Goal: Task Accomplishment & Management: Manage account settings

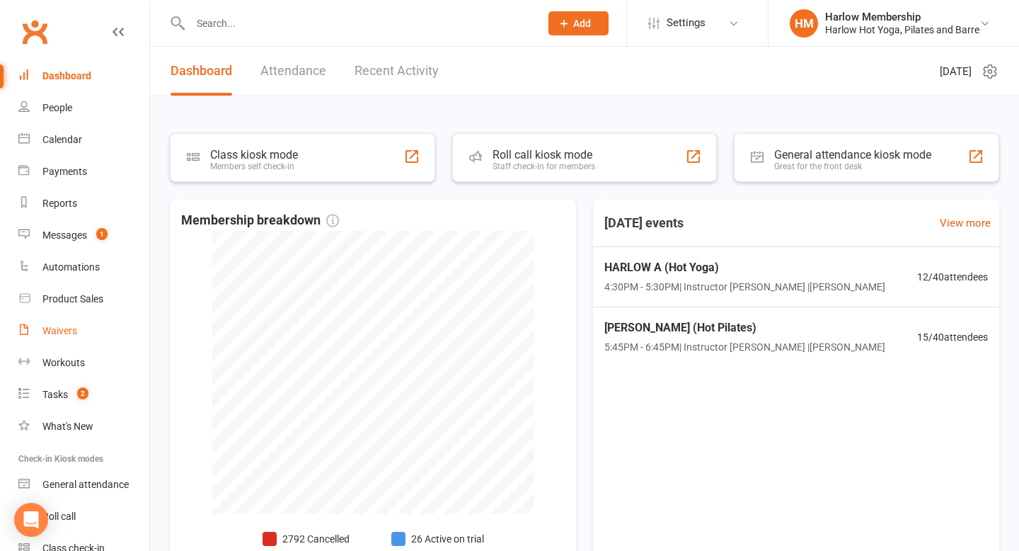
click at [86, 328] on link "Waivers" at bounding box center [83, 331] width 131 height 32
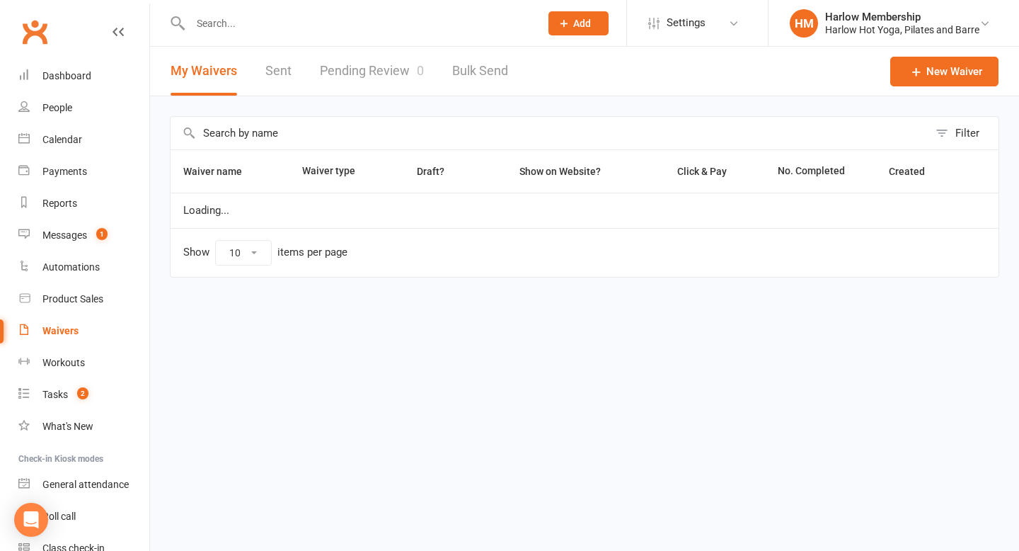
select select "100"
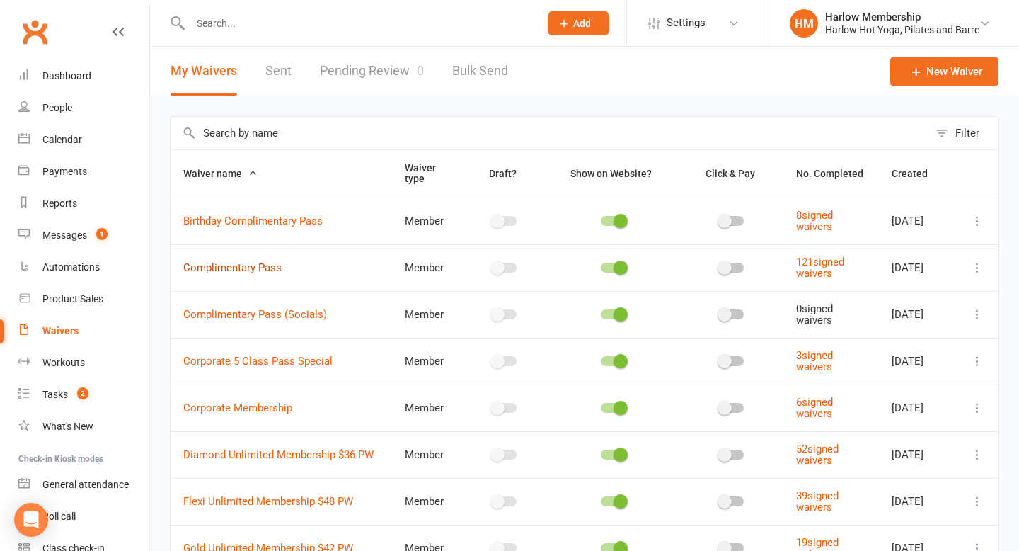
click at [262, 272] on link "Complimentary Pass" at bounding box center [232, 267] width 98 height 13
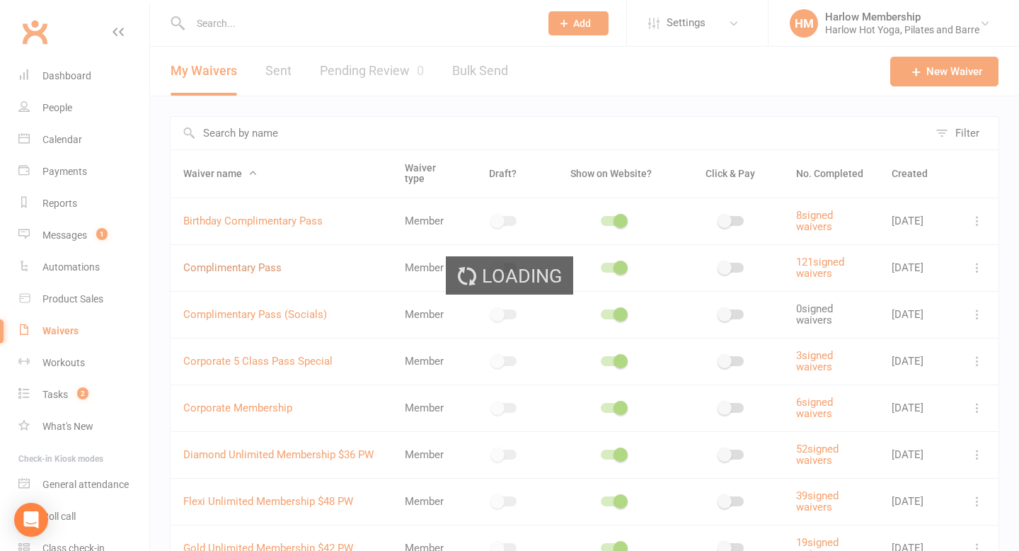
select select "do_not_copy_answers"
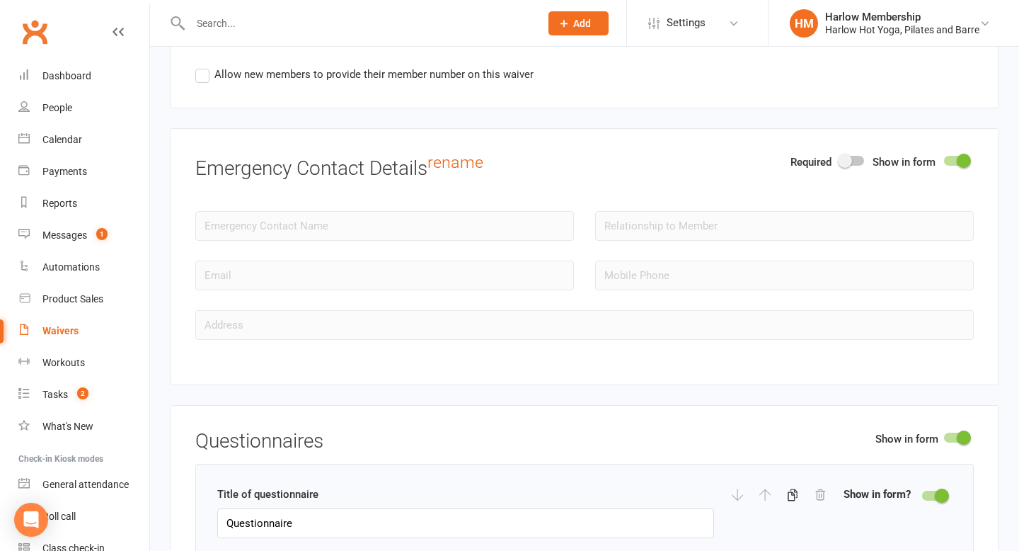
scroll to position [1553, 0]
click at [597, 159] on div at bounding box center [956, 160] width 24 height 10
click at [597, 158] on input "checkbox" at bounding box center [944, 158] width 0 height 0
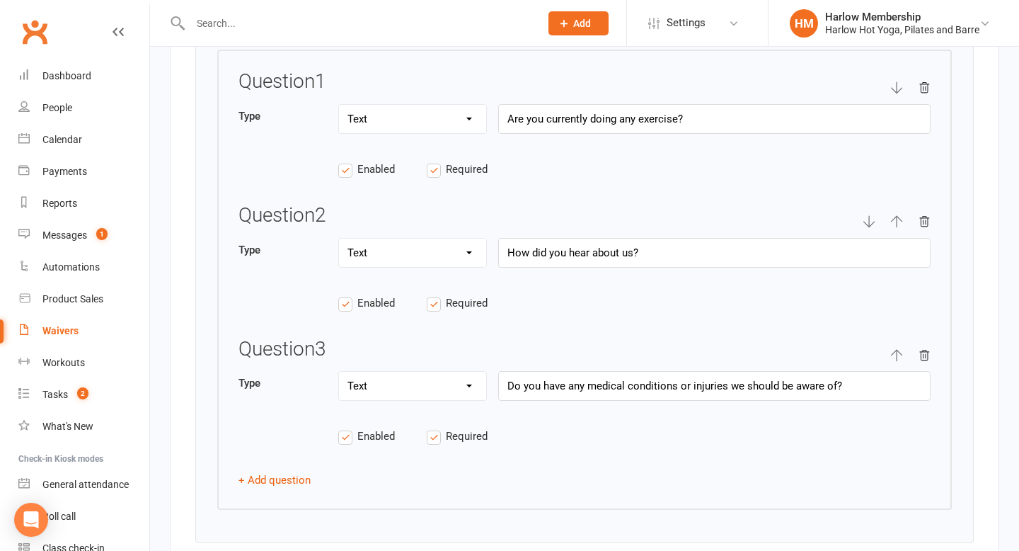
scroll to position [2025, 0]
click at [597, 221] on icon "button" at bounding box center [924, 220] width 13 height 13
type input "Do you have any medical conditions or injuries we should be aware of?"
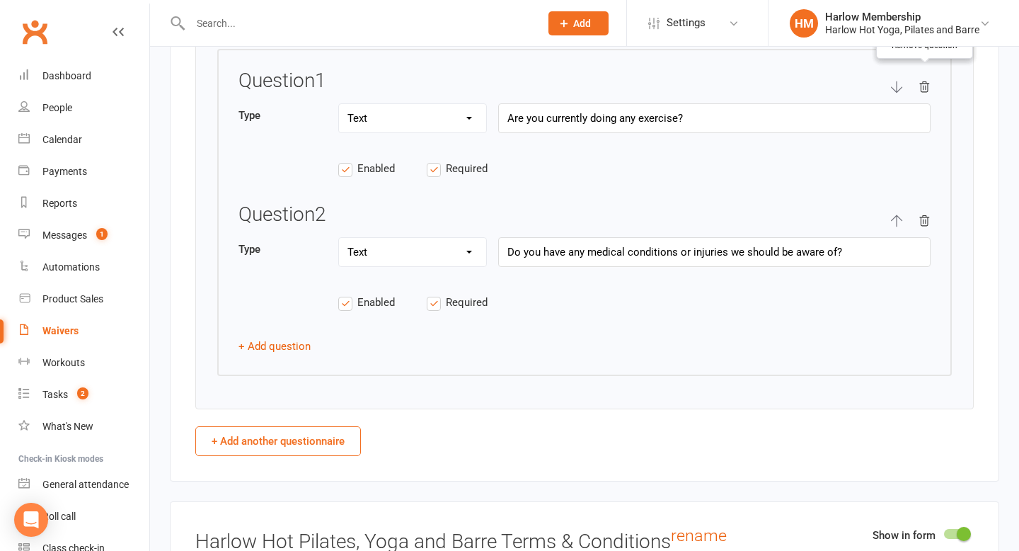
click at [597, 78] on button "button" at bounding box center [924, 86] width 13 height 33
type input "Do you have any medical conditions or injuries we should be aware of?"
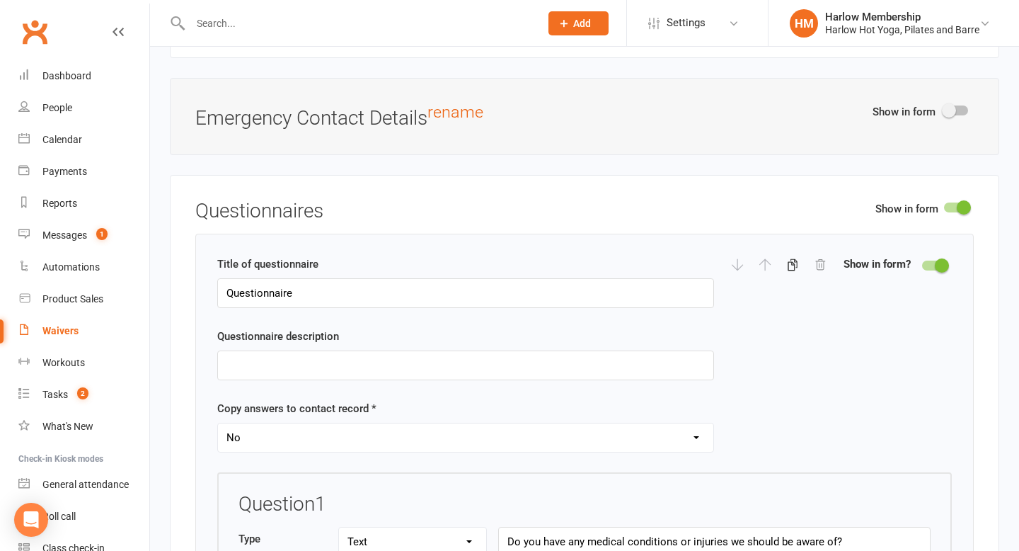
scroll to position [1606, 0]
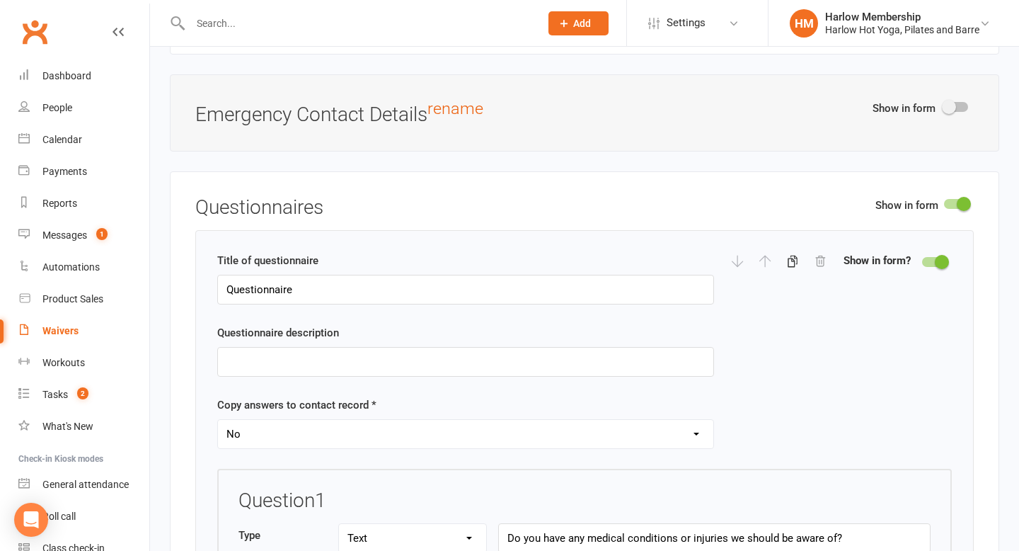
click at [597, 260] on div at bounding box center [934, 262] width 24 height 10
click at [597, 260] on input "checkbox" at bounding box center [922, 260] width 0 height 0
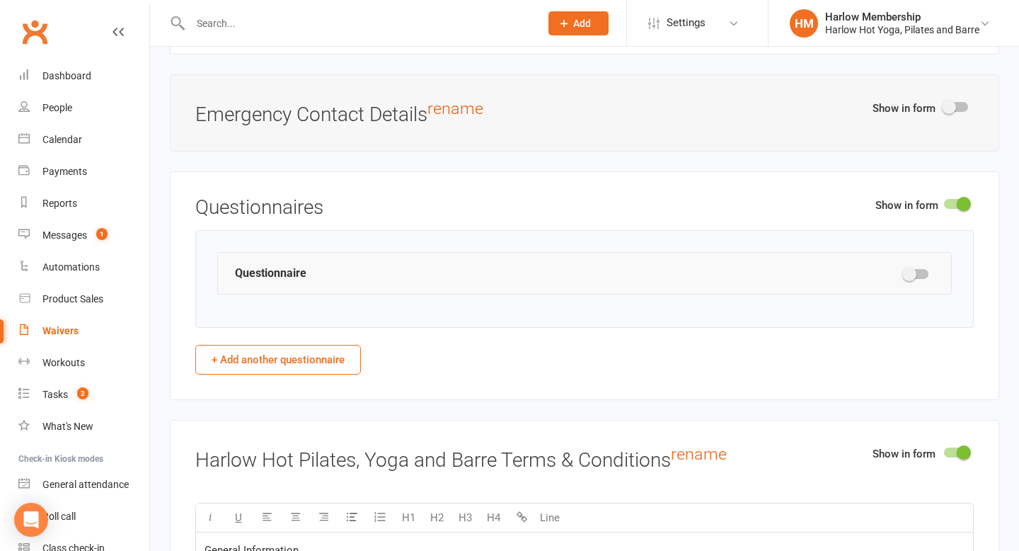
click at [597, 275] on div at bounding box center [916, 274] width 24 height 10
click at [597, 272] on input "checkbox" at bounding box center [904, 272] width 0 height 0
select select "do_not_copy_answers"
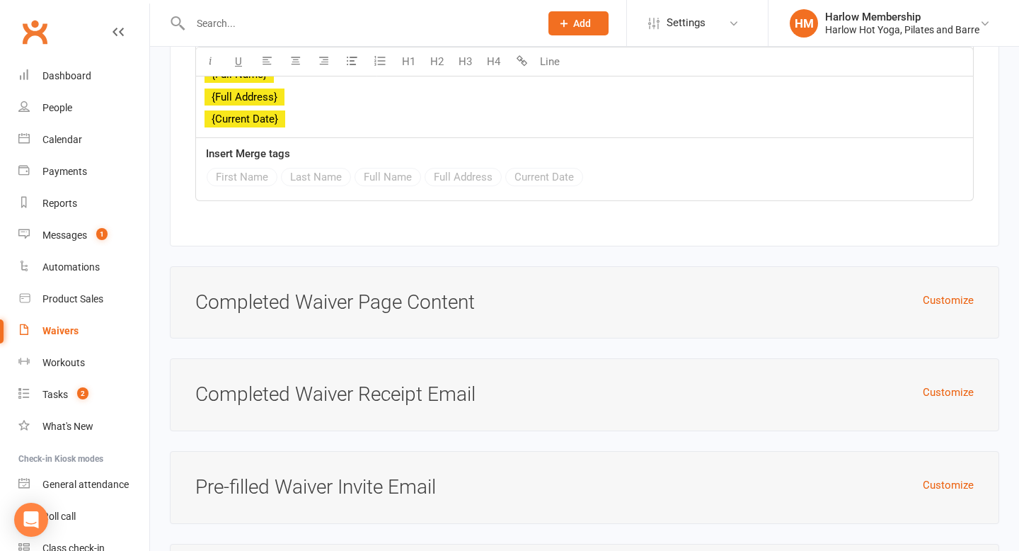
scroll to position [5995, 0]
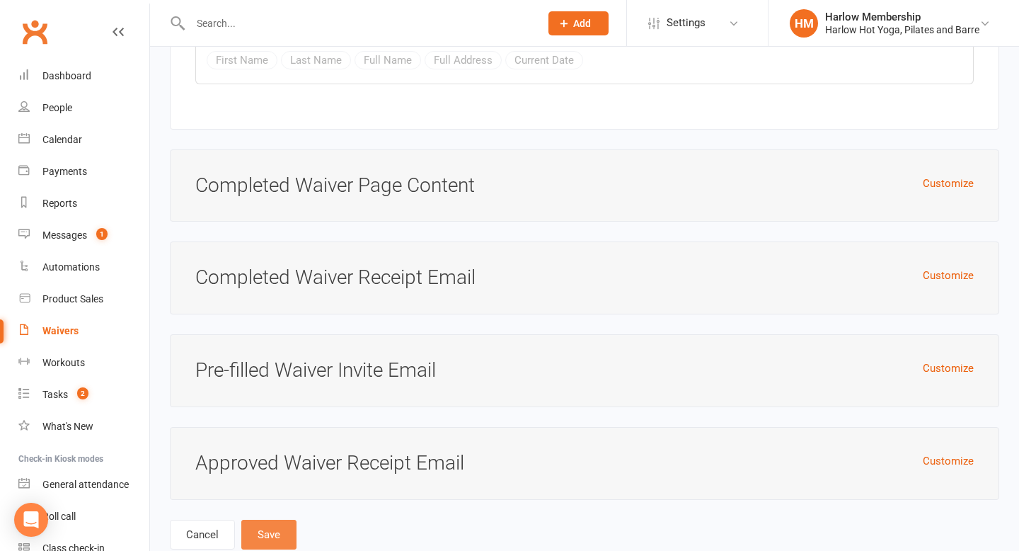
click at [270, 464] on button "Save" at bounding box center [268, 534] width 55 height 30
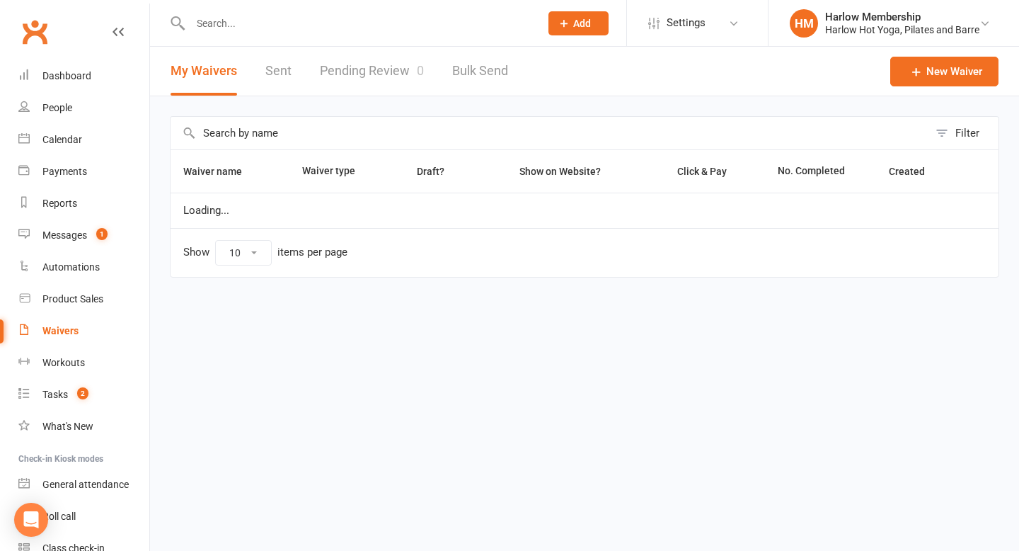
select select "100"
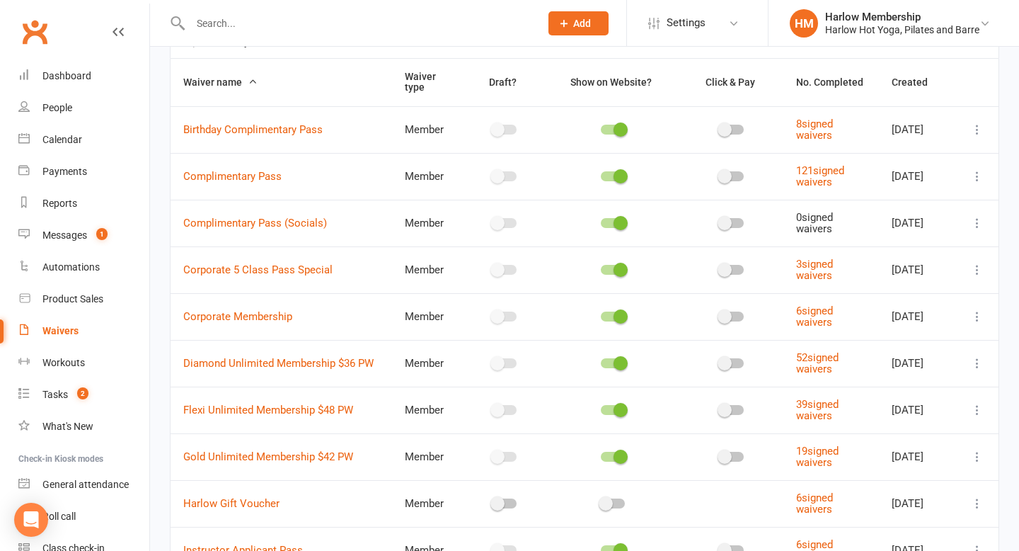
scroll to position [94, 0]
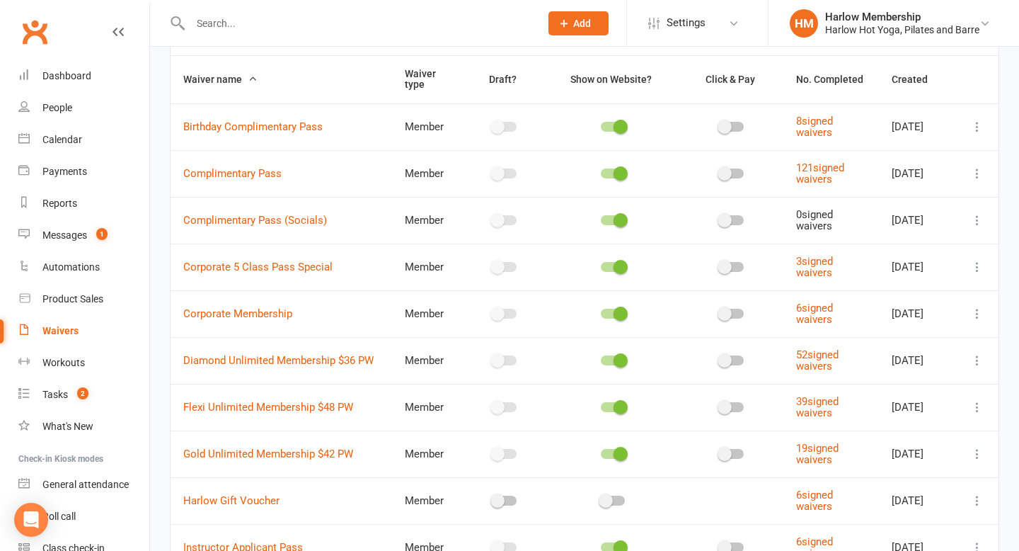
click at [293, 227] on span "Complimentary Pass (Socials)" at bounding box center [255, 220] width 144 height 27
click at [292, 225] on link "Complimentary Pass (Socials)" at bounding box center [255, 220] width 144 height 13
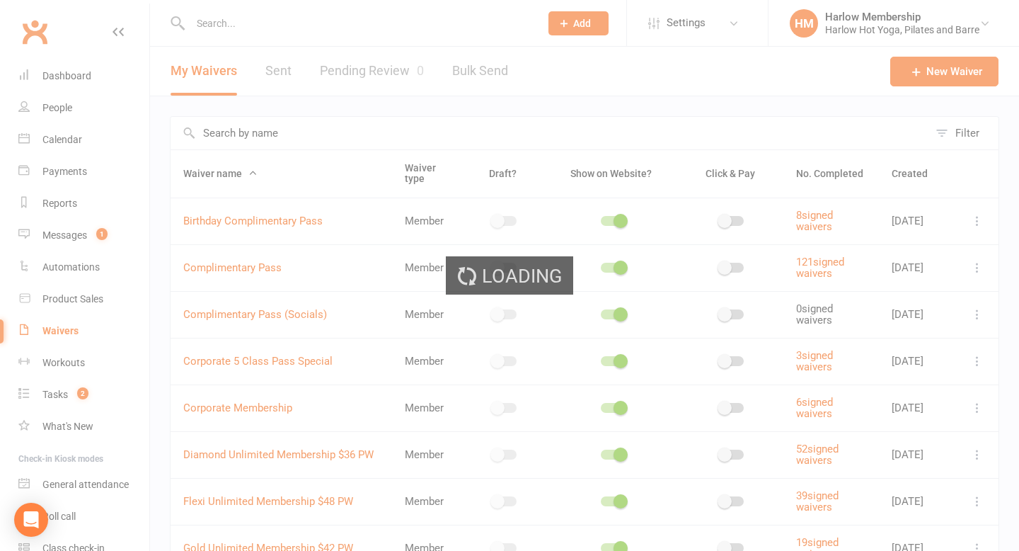
select select "do_not_copy_answers"
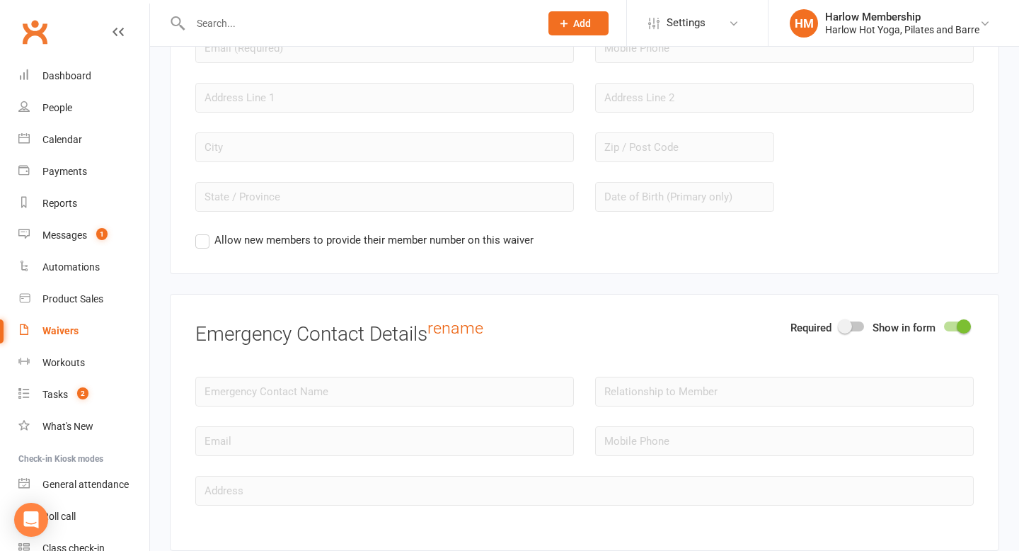
scroll to position [1523, 0]
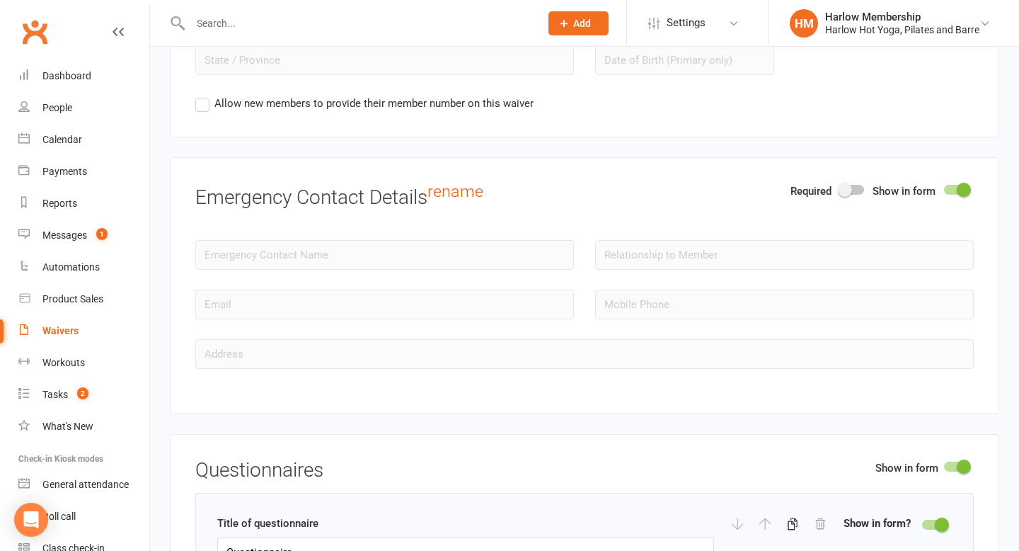
click at [597, 185] on div at bounding box center [956, 190] width 24 height 10
click at [597, 188] on input "checkbox" at bounding box center [944, 188] width 0 height 0
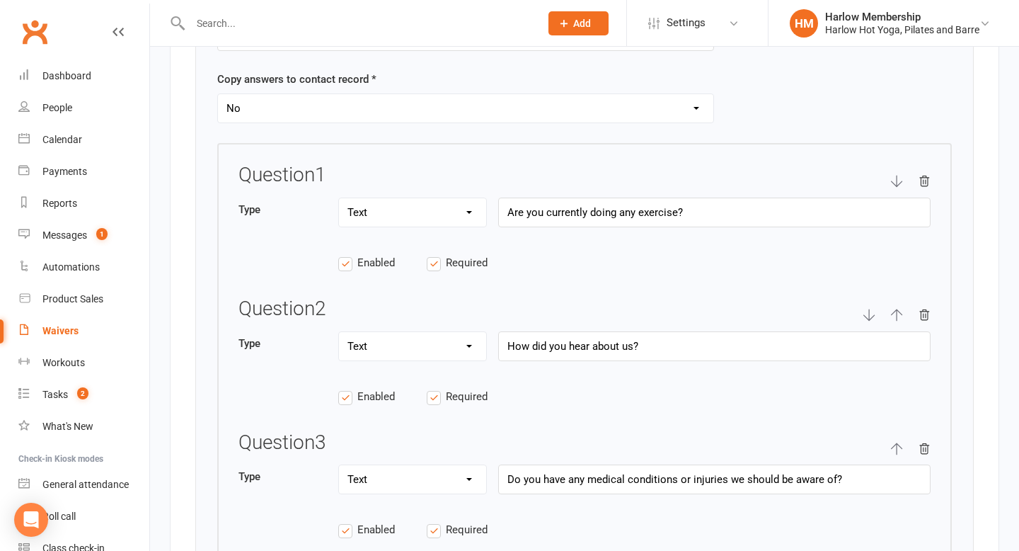
scroll to position [1935, 0]
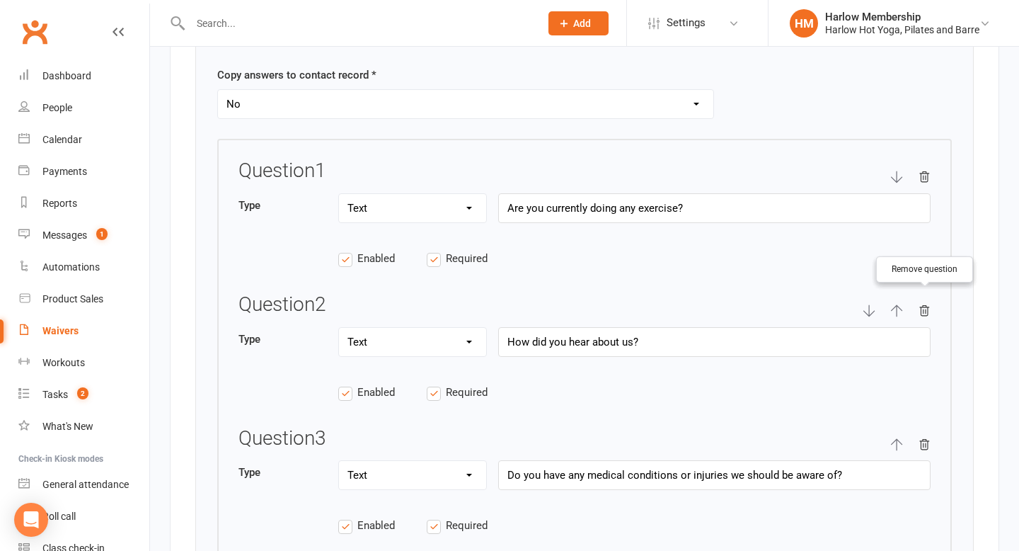
click at [597, 306] on icon "button" at bounding box center [924, 310] width 13 height 13
type input "Do you have any medical conditions or injuries we should be aware of?"
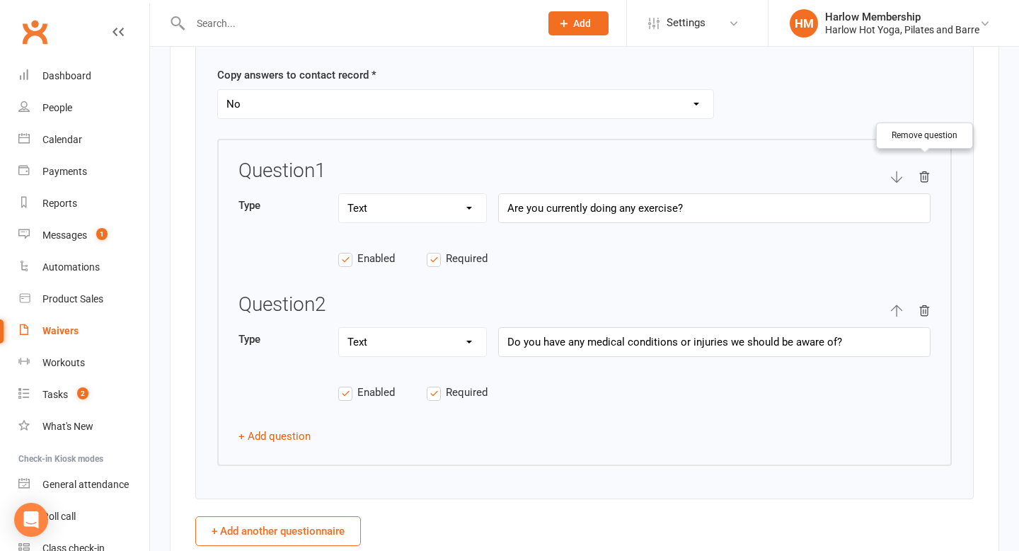
click at [597, 177] on icon "button" at bounding box center [924, 177] width 9 height 10
type input "Do you have any medical conditions or injuries we should be aware of?"
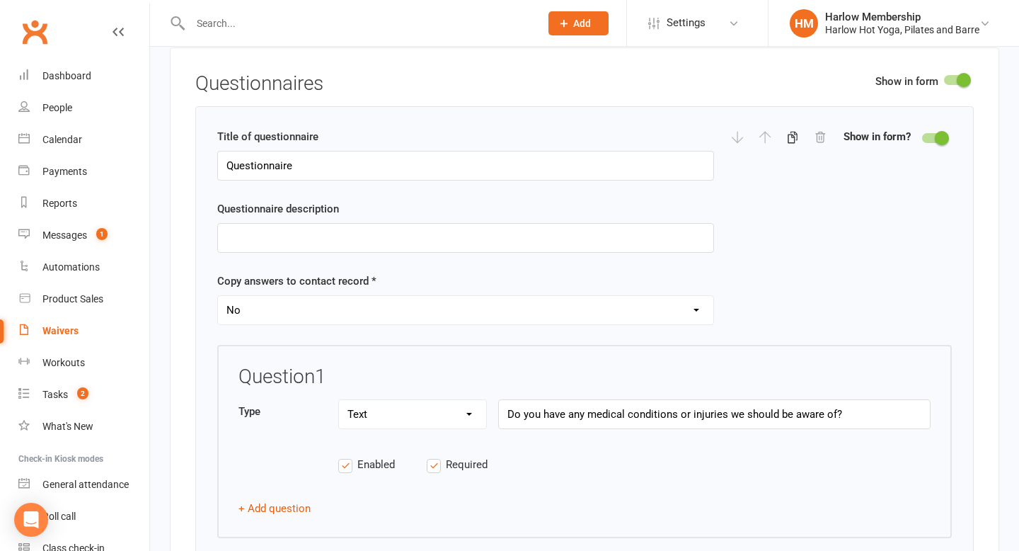
scroll to position [1732, 0]
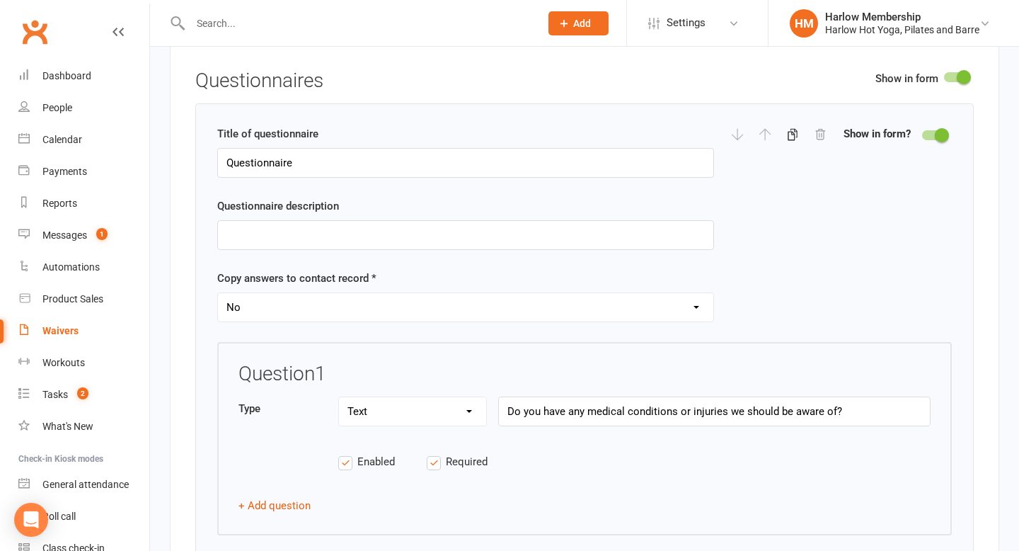
click at [360, 305] on select "Yes No" at bounding box center [465, 307] width 495 height 28
select select "copy_answers_for_all_signees"
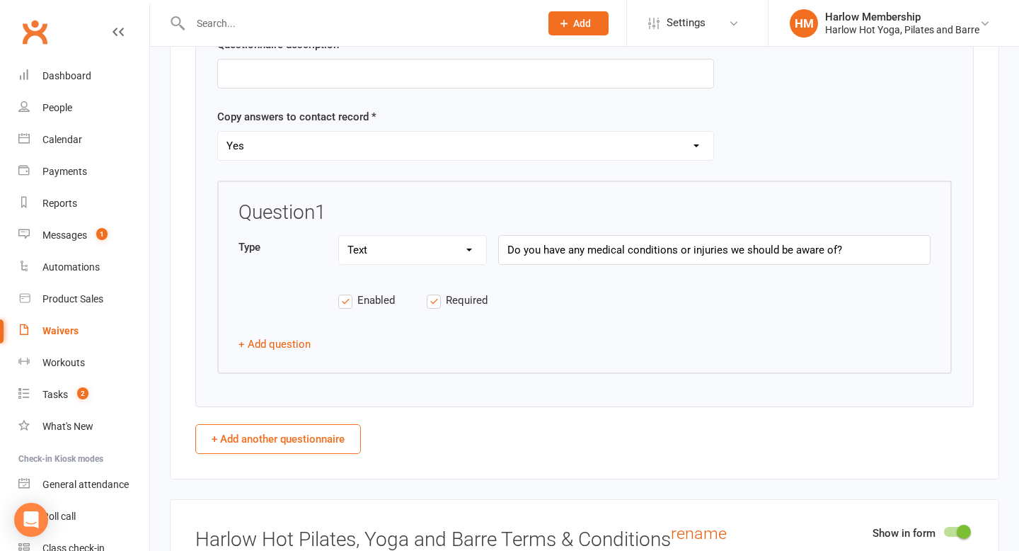
scroll to position [1896, 0]
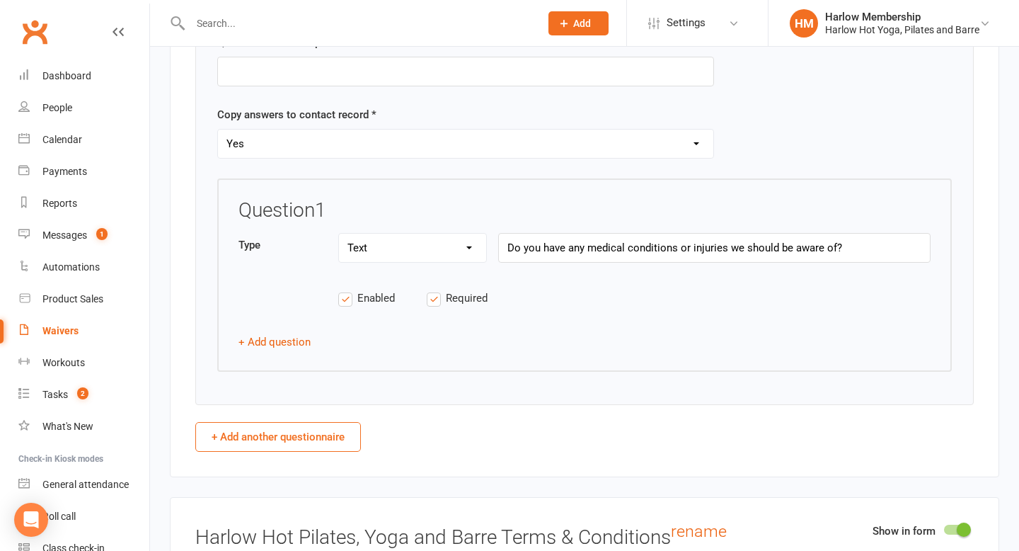
click at [433, 297] on label "Required" at bounding box center [471, 297] width 88 height 17
click at [433, 289] on input "Required" at bounding box center [471, 289] width 88 height 0
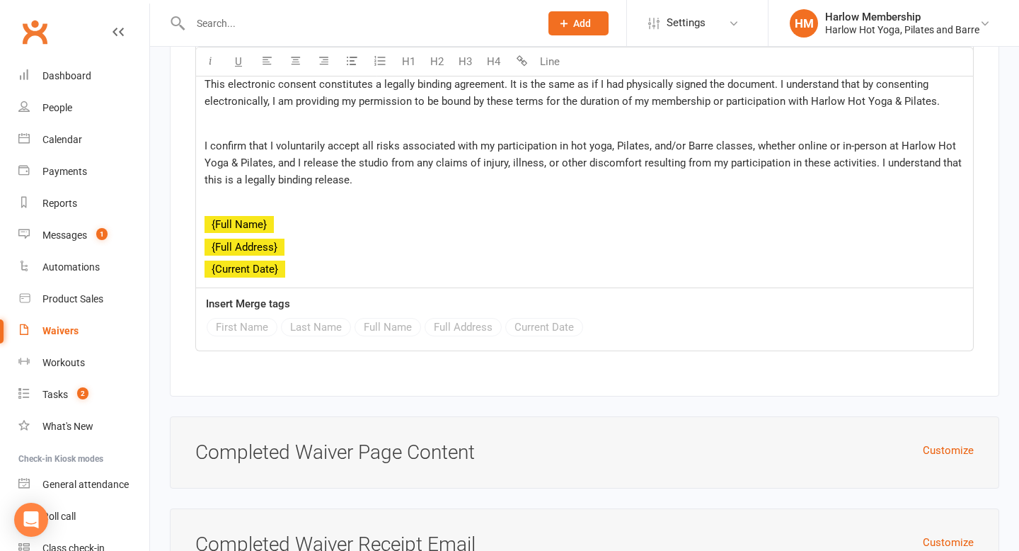
scroll to position [5995, 0]
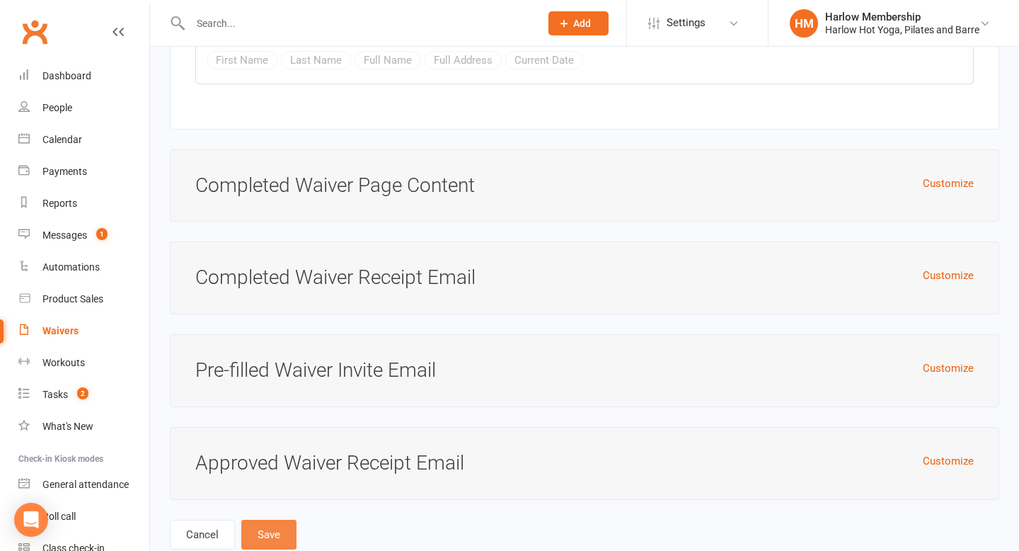
click at [262, 464] on button "Save" at bounding box center [268, 534] width 55 height 30
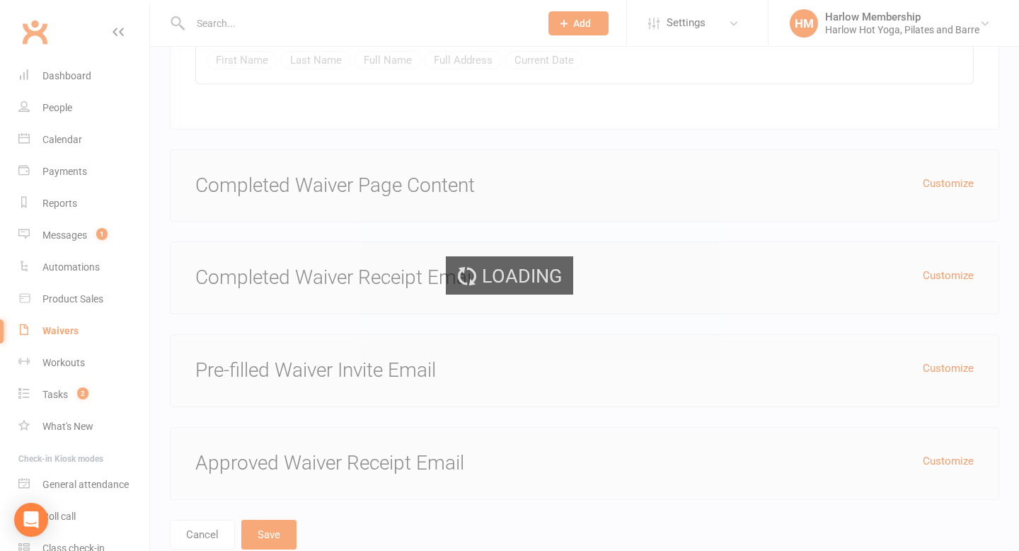
select select "100"
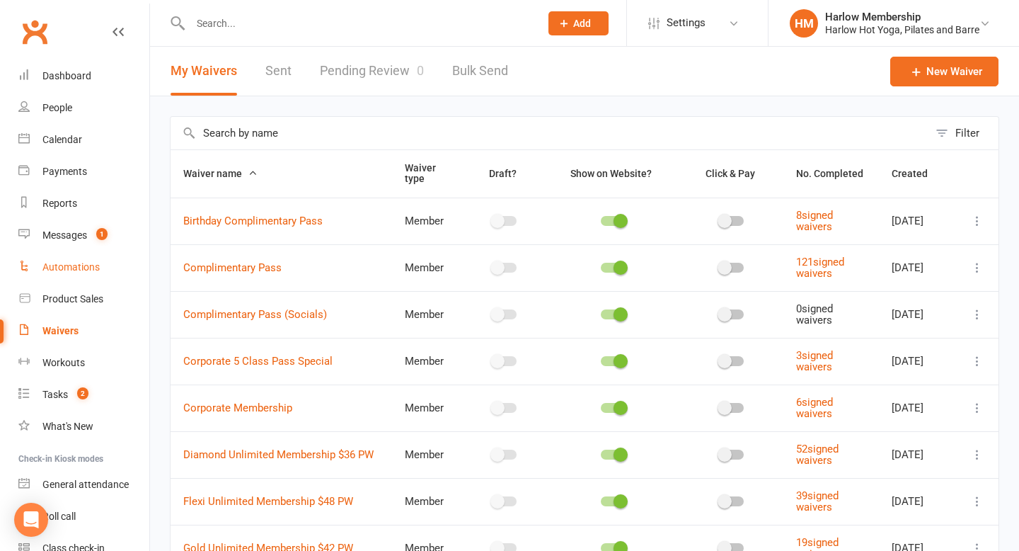
click at [69, 265] on div "Automations" at bounding box center [70, 266] width 57 height 11
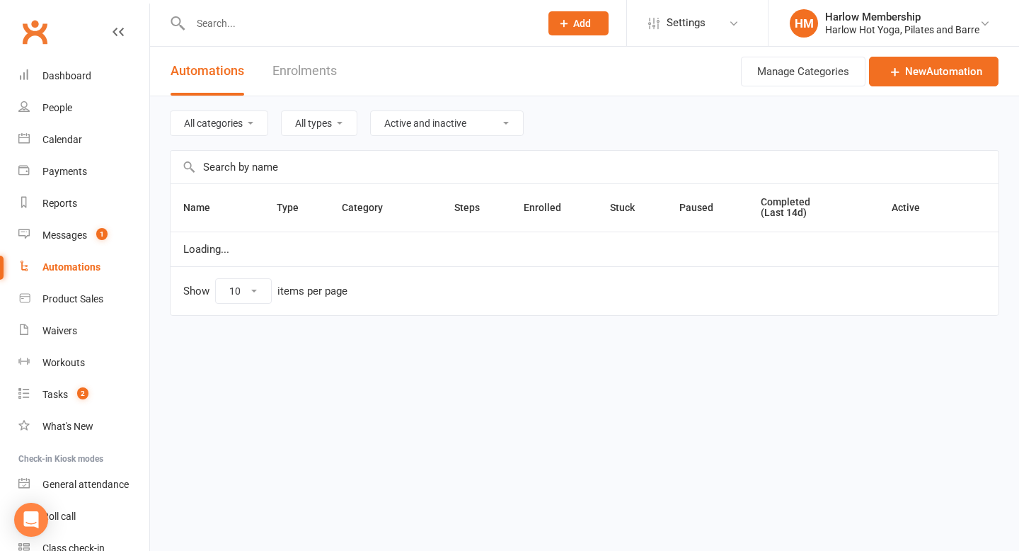
select select "50"
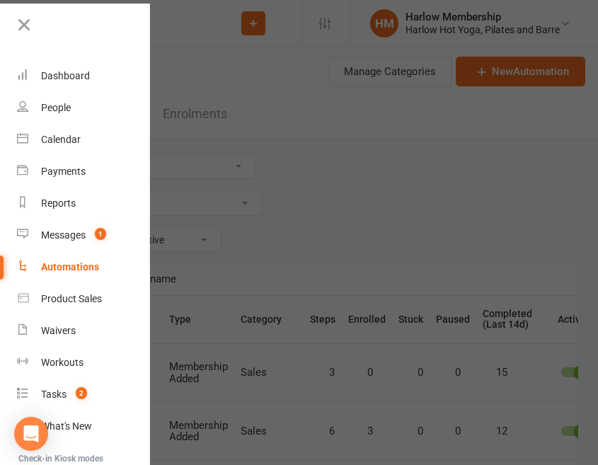
scroll to position [6, 0]
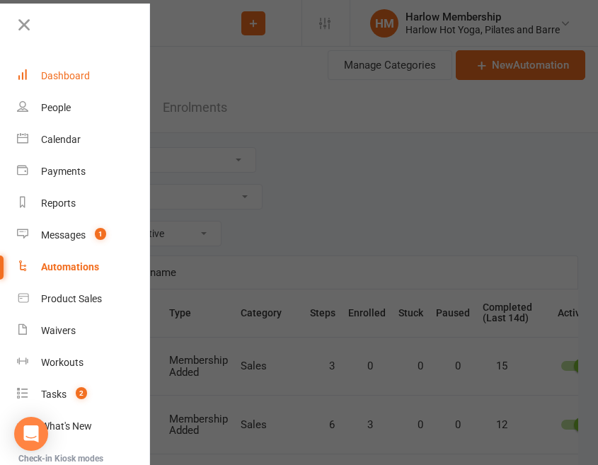
click at [52, 74] on div "Dashboard" at bounding box center [65, 75] width 49 height 11
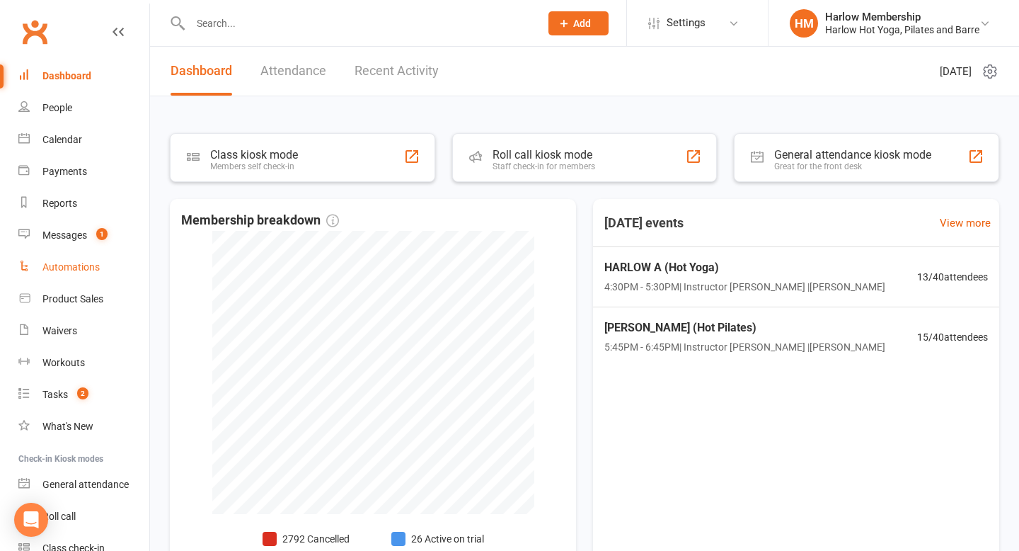
click at [65, 261] on div "Automations" at bounding box center [70, 266] width 57 height 11
select select "50"
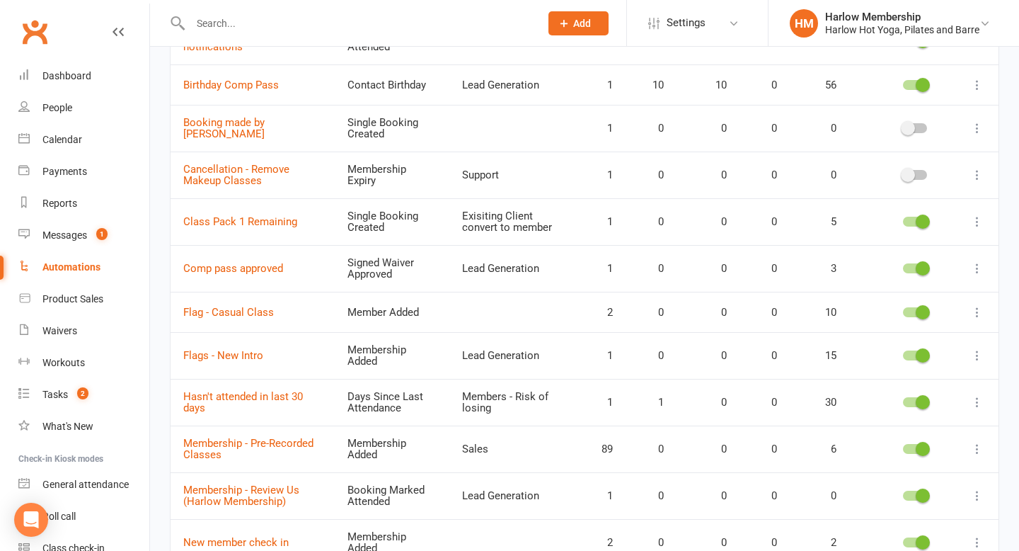
scroll to position [730, 0]
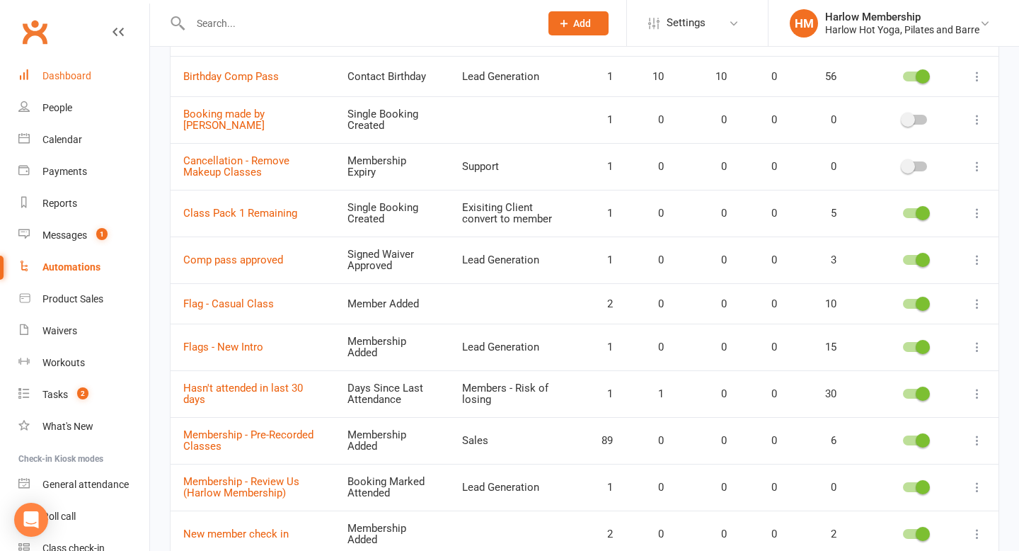
click at [87, 76] on div "Dashboard" at bounding box center [66, 75] width 49 height 11
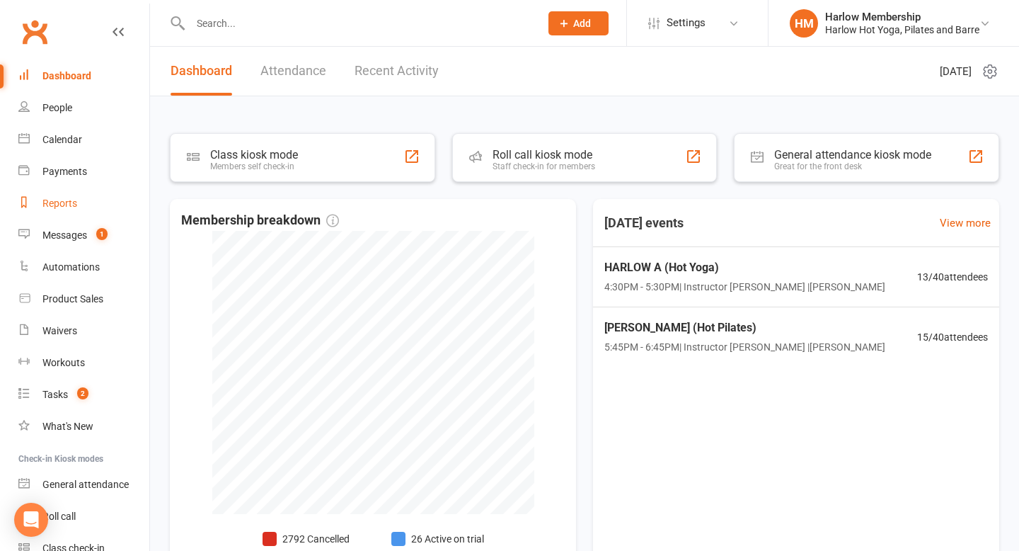
click at [76, 196] on link "Reports" at bounding box center [83, 204] width 131 height 32
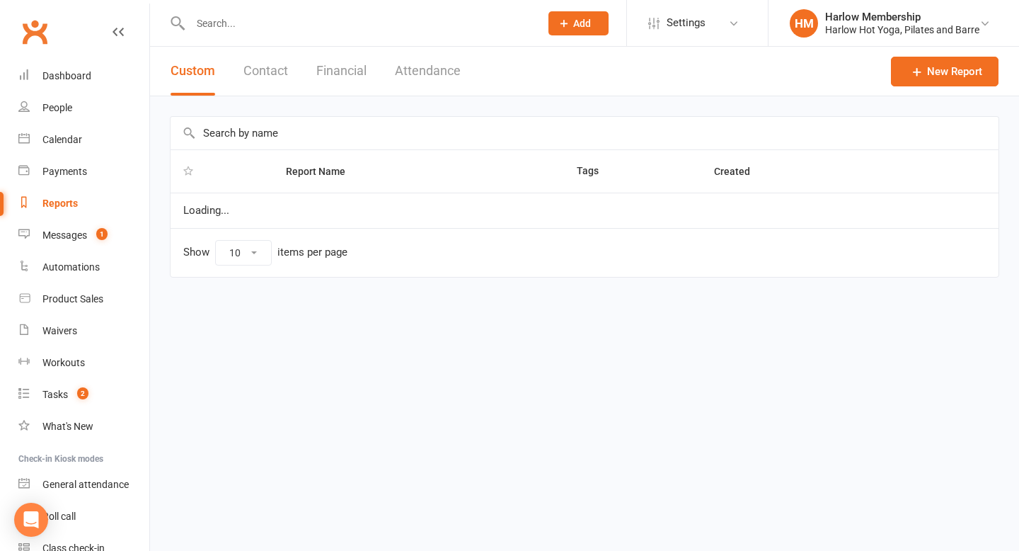
select select "100"
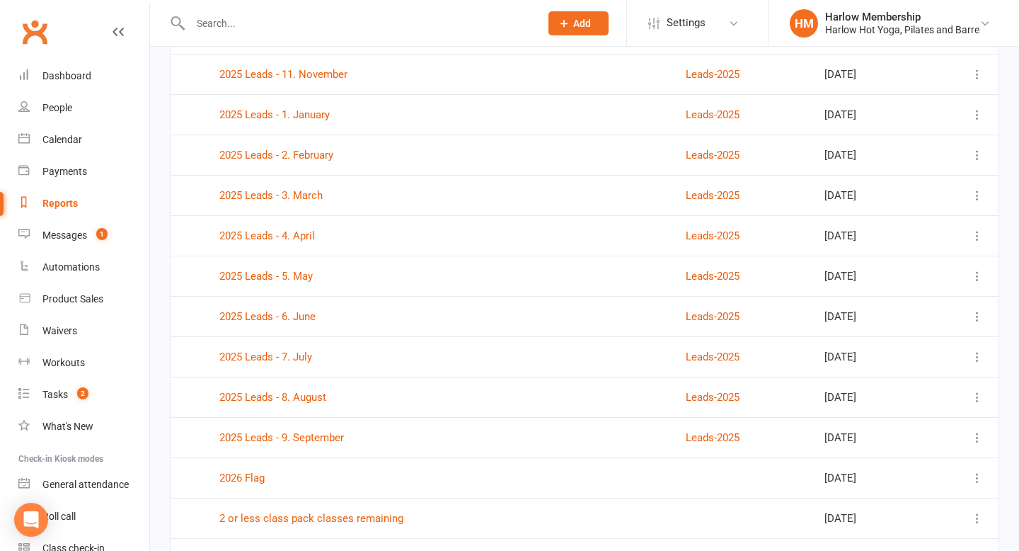
scroll to position [1107, 0]
click at [282, 399] on link "2025 Leads - 8. August" at bounding box center [272, 396] width 107 height 13
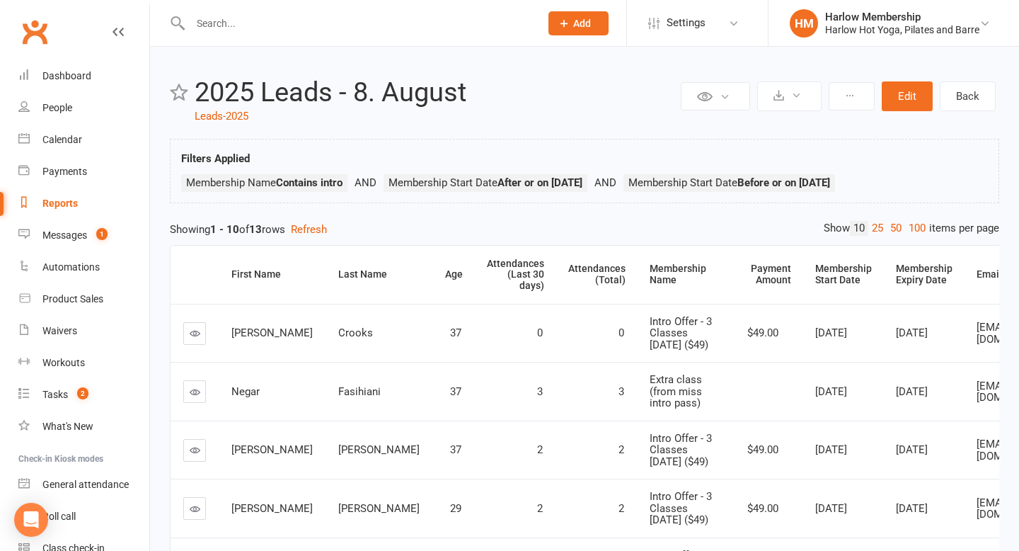
select select "100"
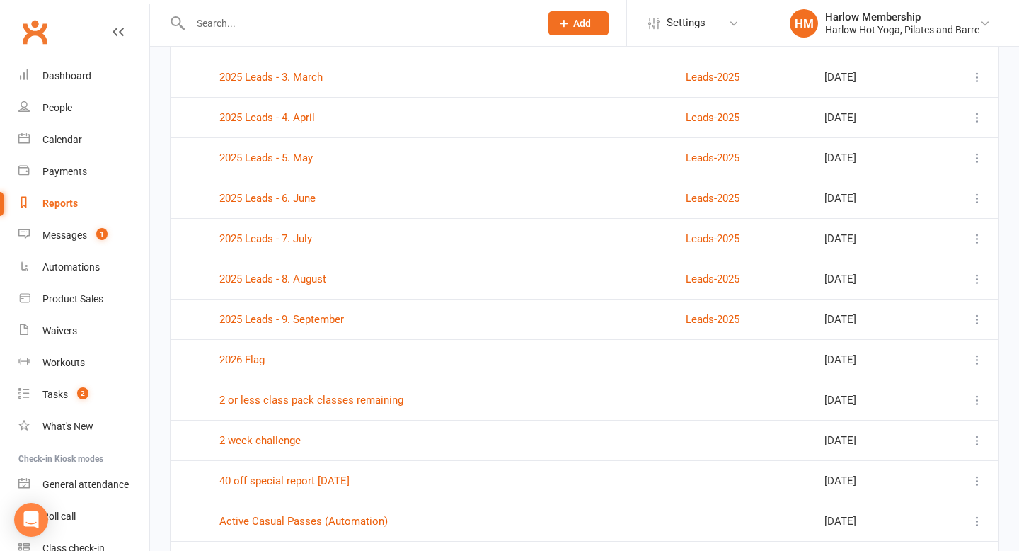
scroll to position [1236, 0]
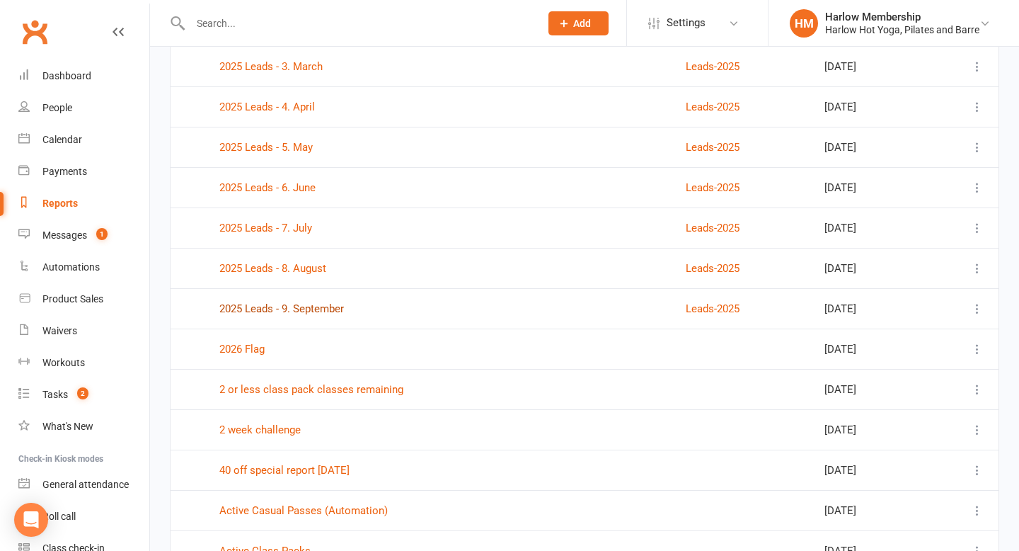
click at [311, 313] on link "2025 Leads - 9. September" at bounding box center [281, 308] width 125 height 13
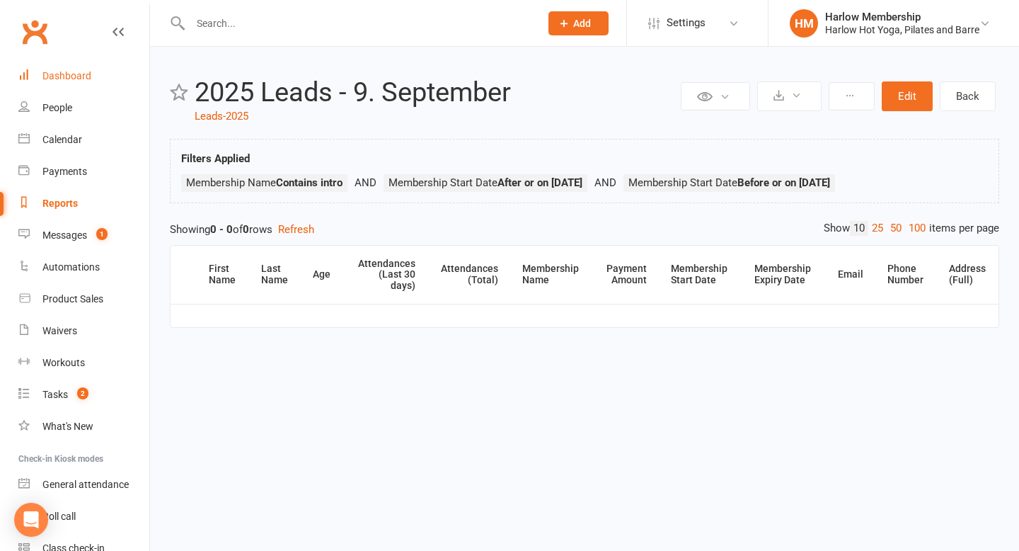
click at [84, 79] on div "Dashboard" at bounding box center [66, 75] width 49 height 11
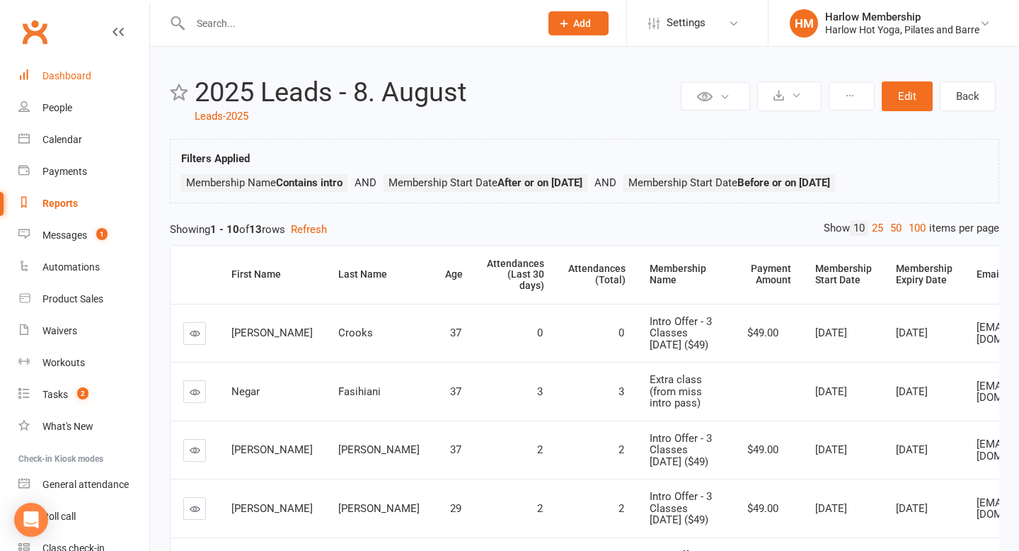
click at [64, 67] on link "Dashboard" at bounding box center [83, 76] width 131 height 32
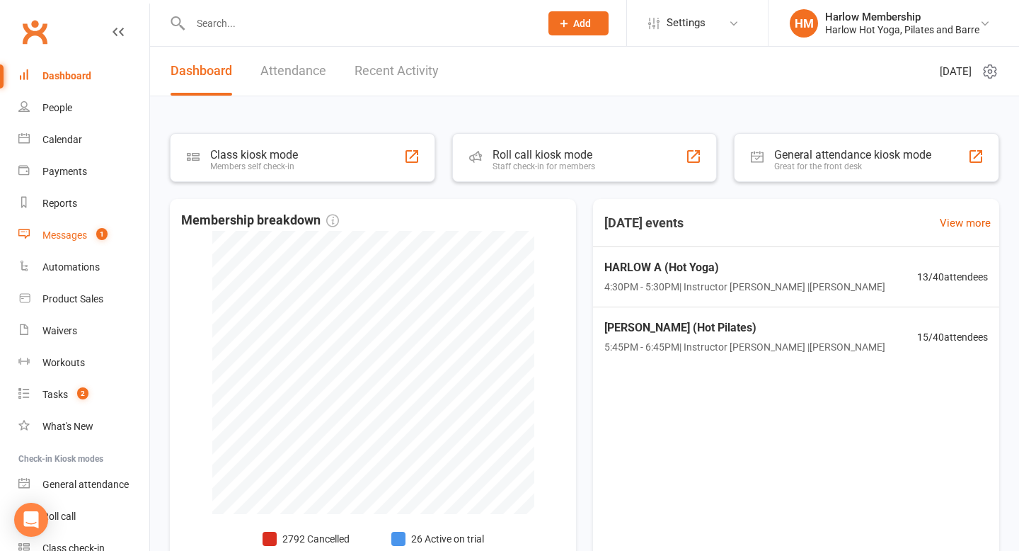
click at [85, 243] on link "Messages 1" at bounding box center [83, 235] width 131 height 32
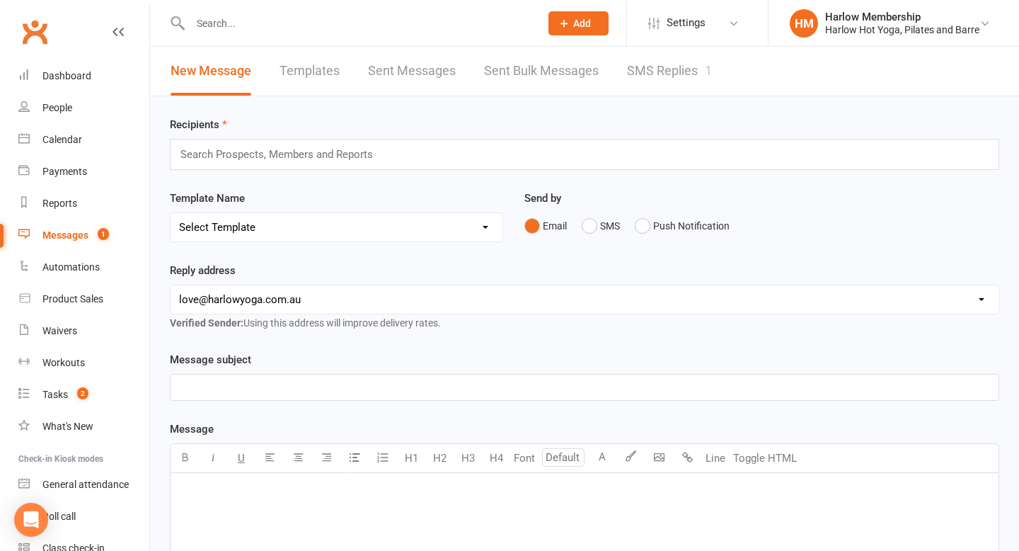
click at [645, 74] on link "SMS Replies 1" at bounding box center [669, 71] width 85 height 49
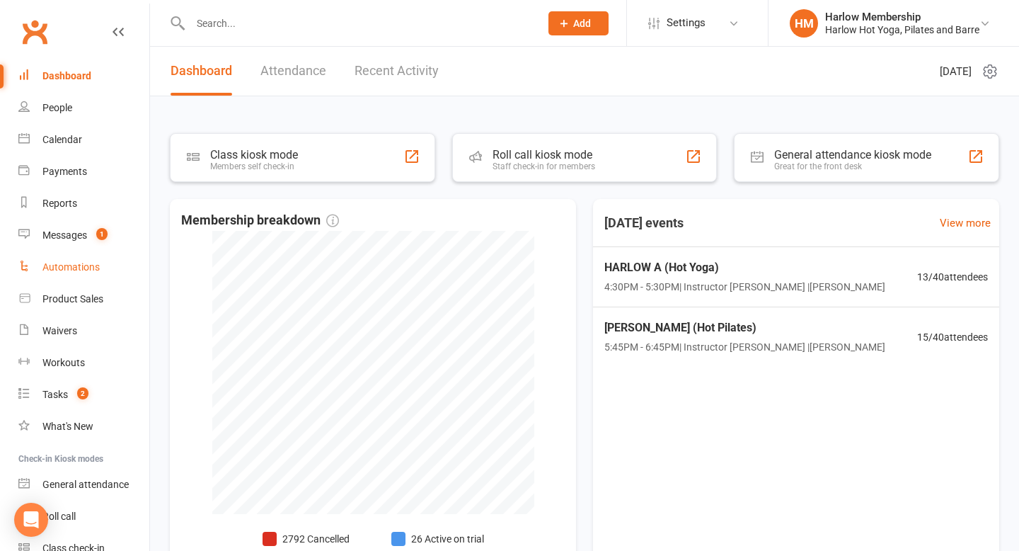
click at [79, 262] on div "Automations" at bounding box center [70, 266] width 57 height 11
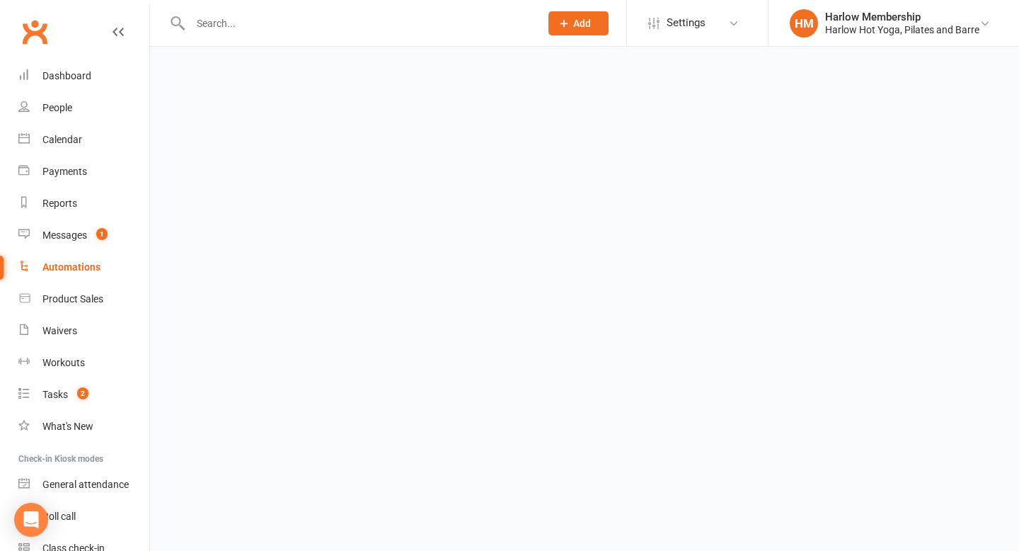
select select "50"
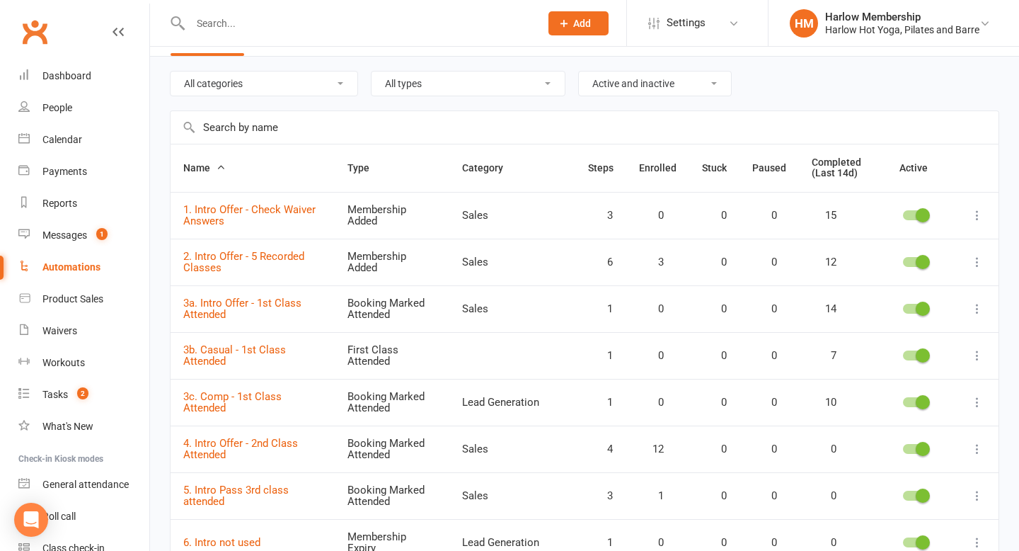
scroll to position [41, 0]
click at [283, 209] on link "1. Intro Offer - Check Waiver Answers" at bounding box center [249, 214] width 132 height 25
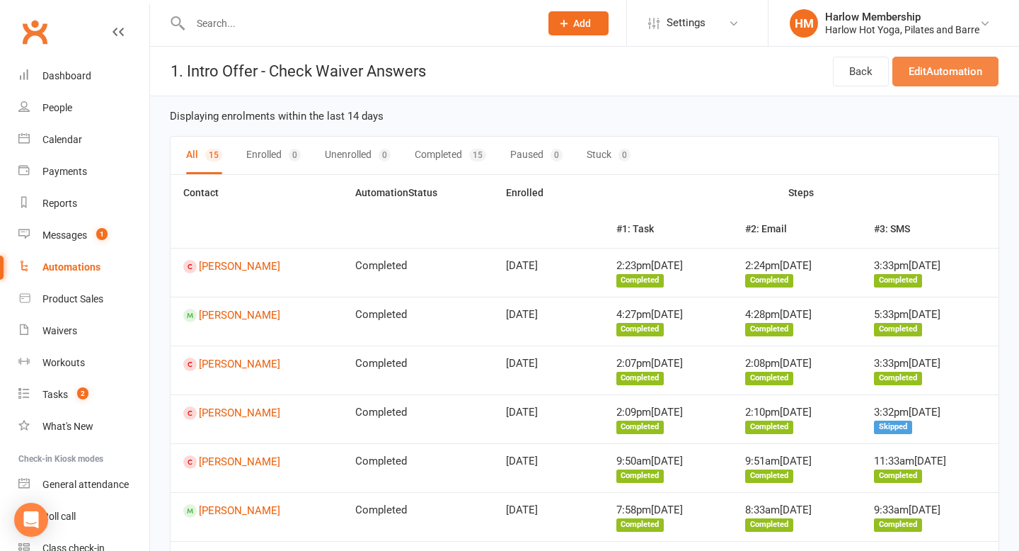
click at [927, 68] on link "Edit Automation" at bounding box center [945, 72] width 106 height 30
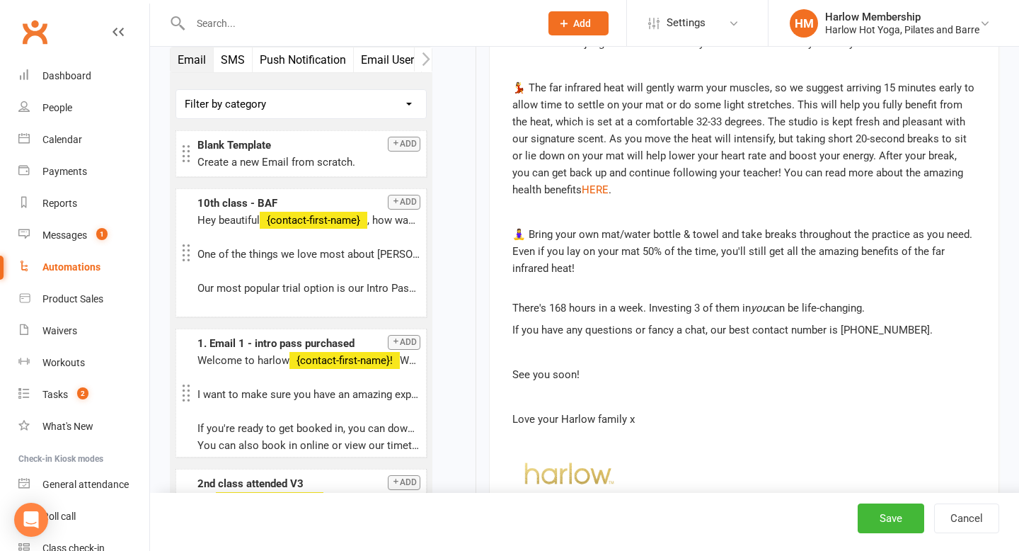
scroll to position [1419, 0]
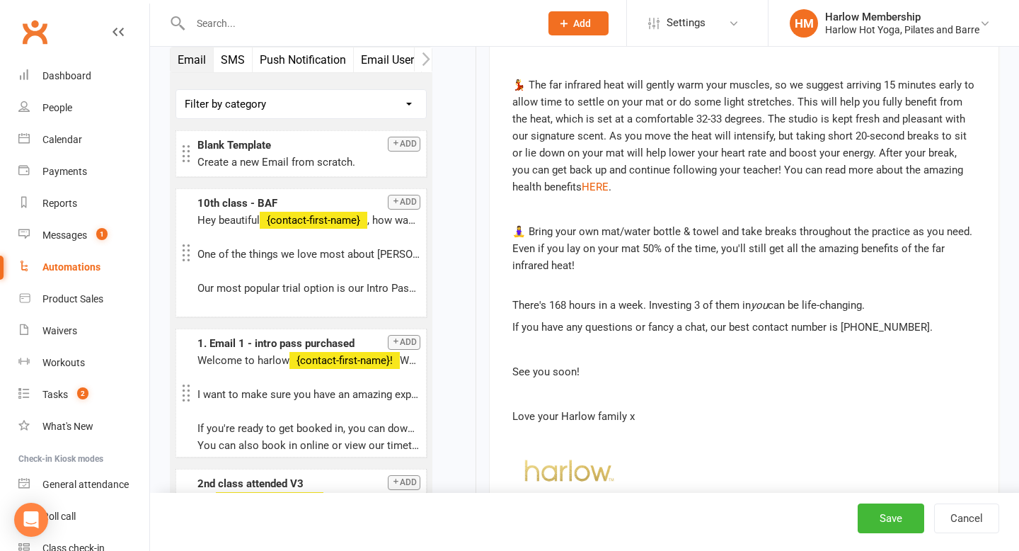
click at [85, 262] on div "Automations" at bounding box center [71, 266] width 58 height 11
select select "50"
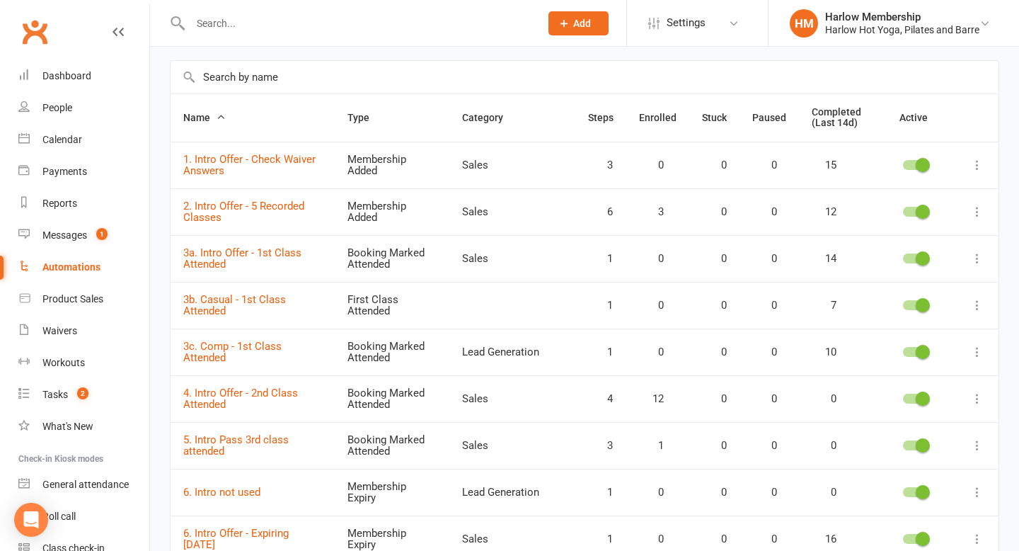
scroll to position [91, 0]
click at [284, 255] on link "3a. Intro Offer - 1st Class Attended" at bounding box center [242, 257] width 118 height 25
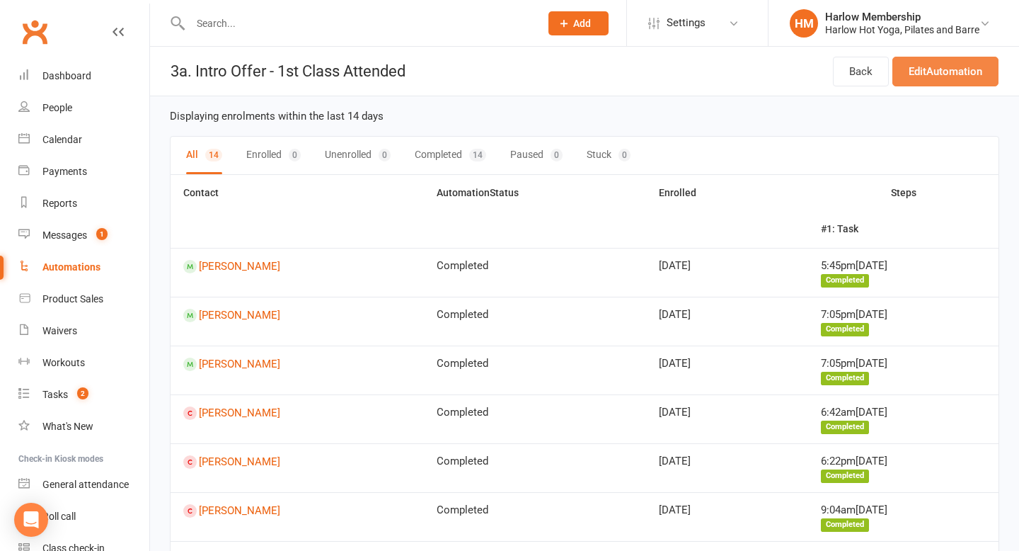
click at [906, 75] on link "Edit Automation" at bounding box center [945, 72] width 106 height 30
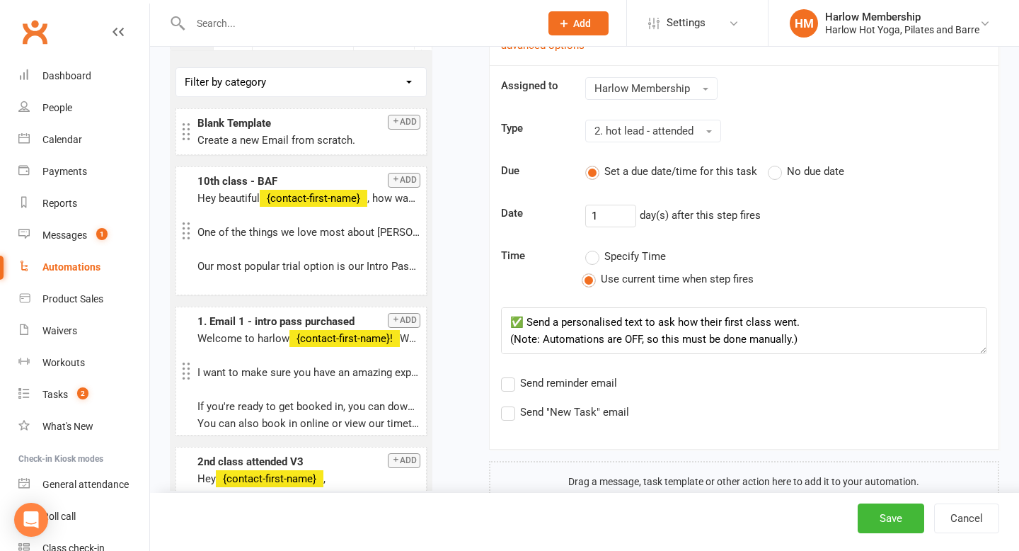
scroll to position [333, 0]
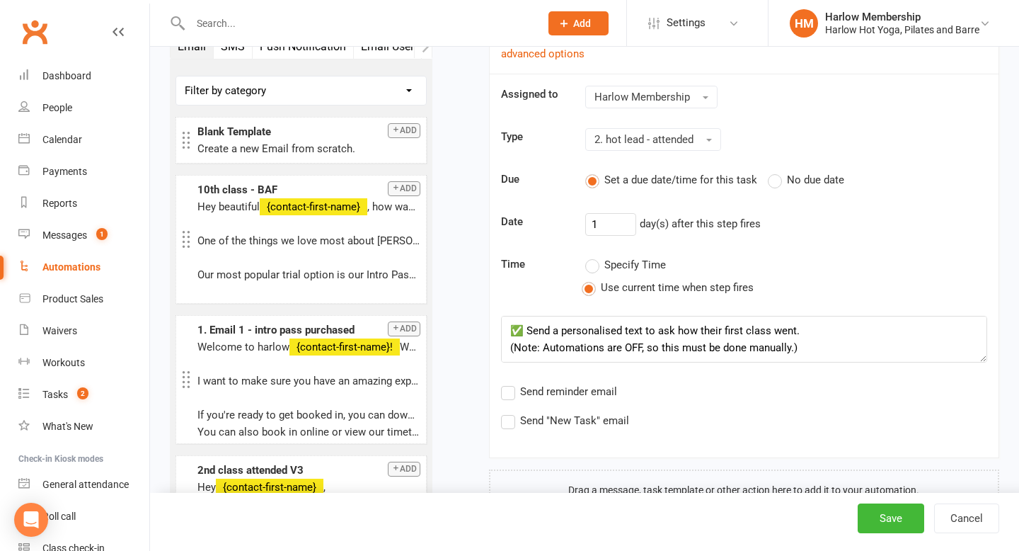
click at [90, 269] on div "Automations" at bounding box center [71, 266] width 58 height 11
select select "50"
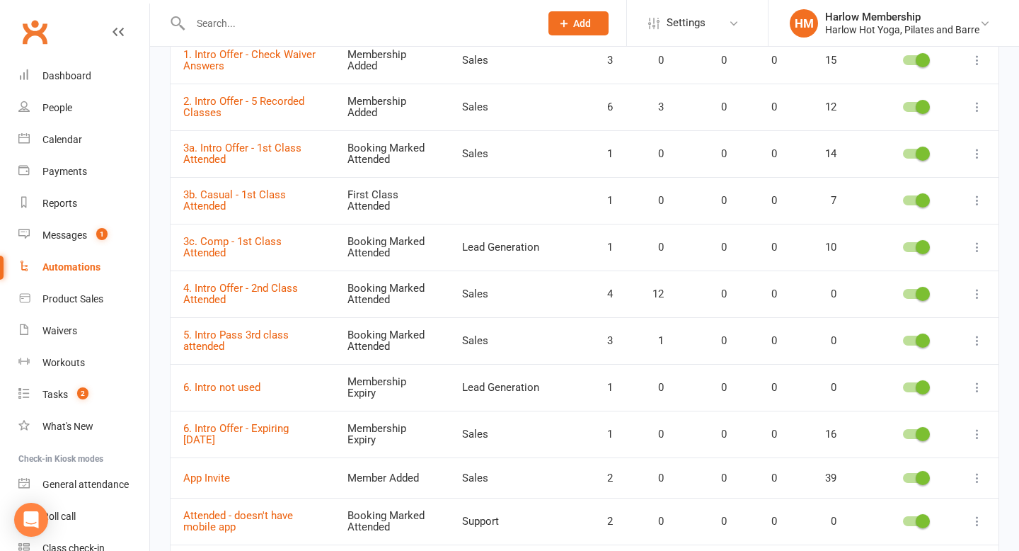
scroll to position [207, 0]
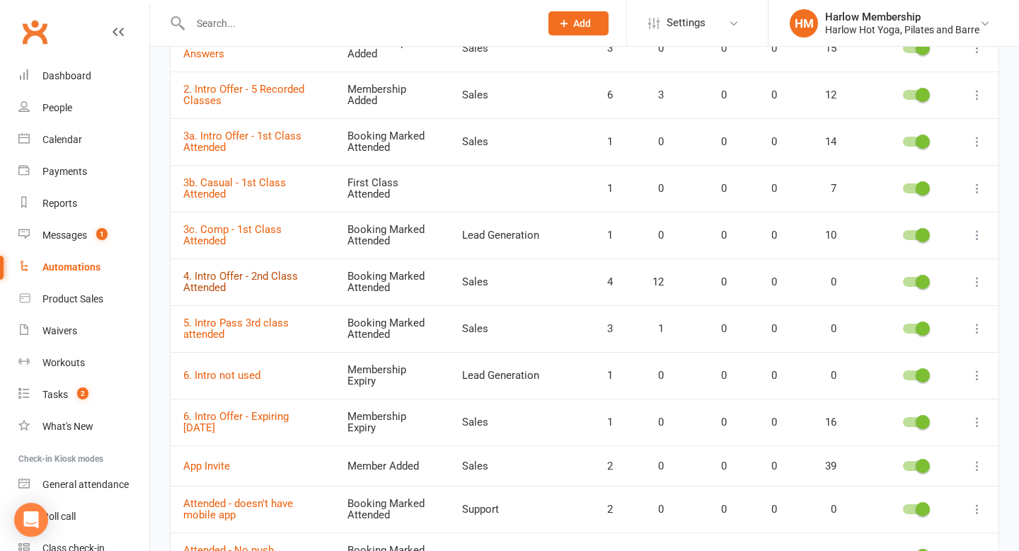
click at [286, 280] on link "4. Intro Offer - 2nd Class Attended" at bounding box center [240, 282] width 115 height 25
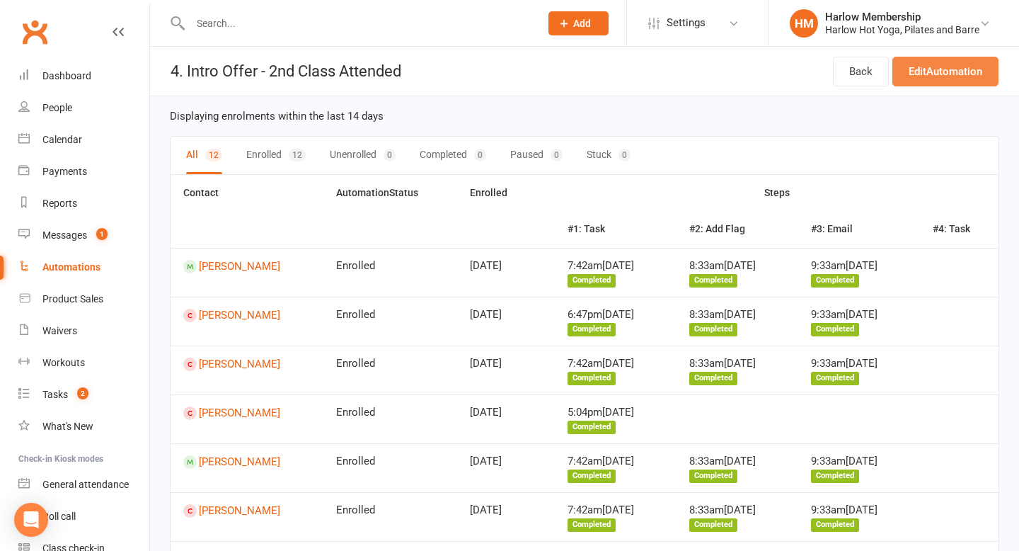
click at [917, 73] on link "Edit Automation" at bounding box center [945, 72] width 106 height 30
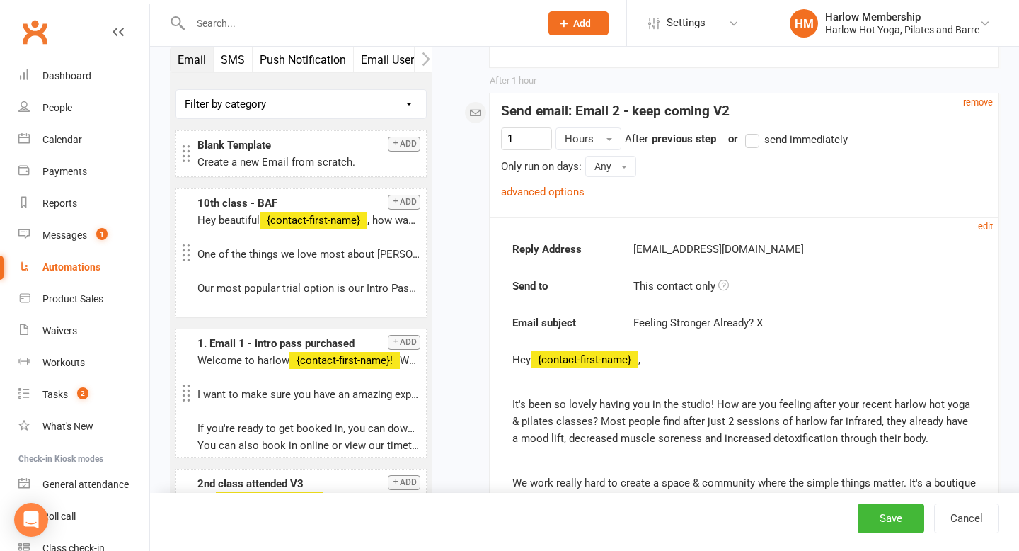
scroll to position [1248, 0]
click at [983, 103] on small "remove" at bounding box center [978, 103] width 30 height 11
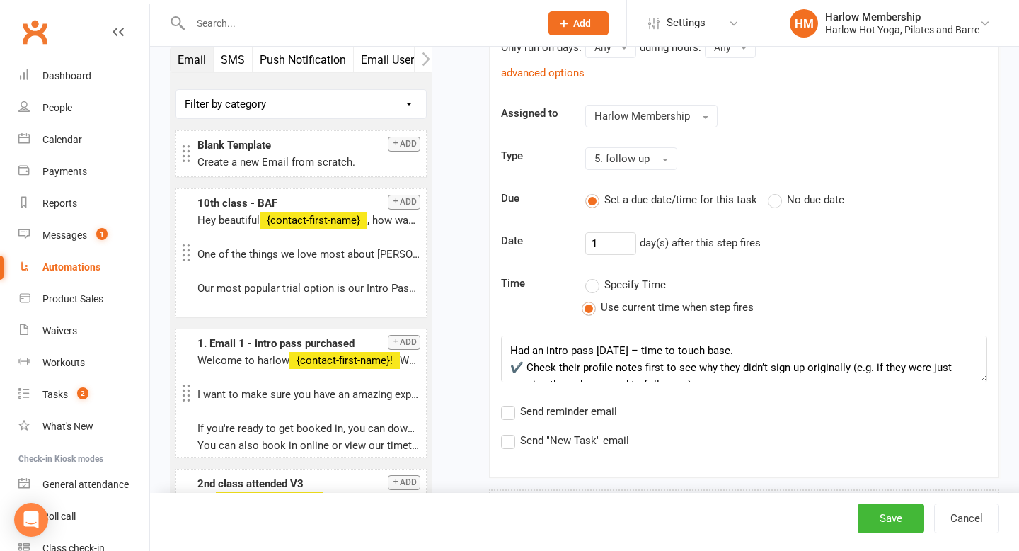
scroll to position [1437, 0]
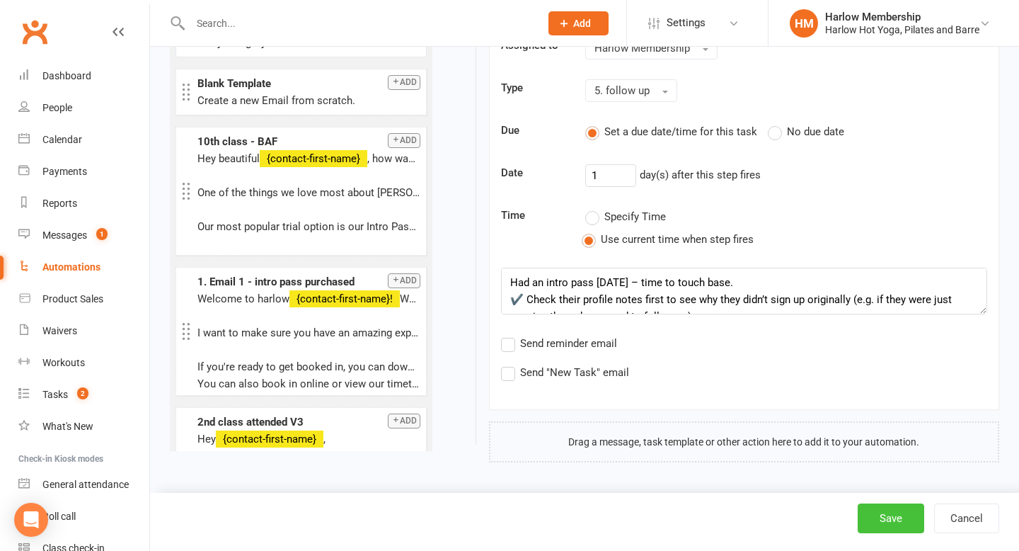
click at [881, 522] on button "Save" at bounding box center [891, 518] width 67 height 30
select select "50"
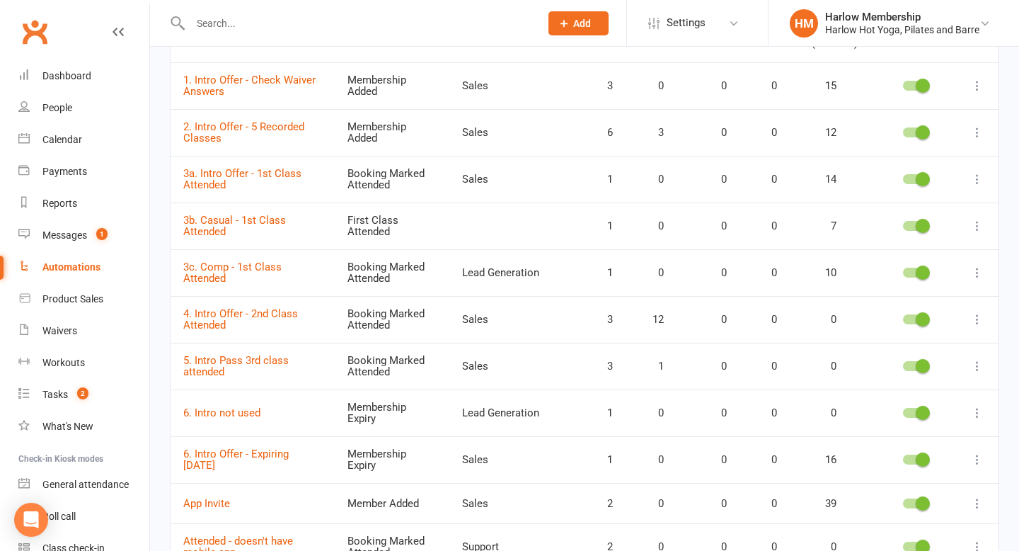
scroll to position [178, 0]
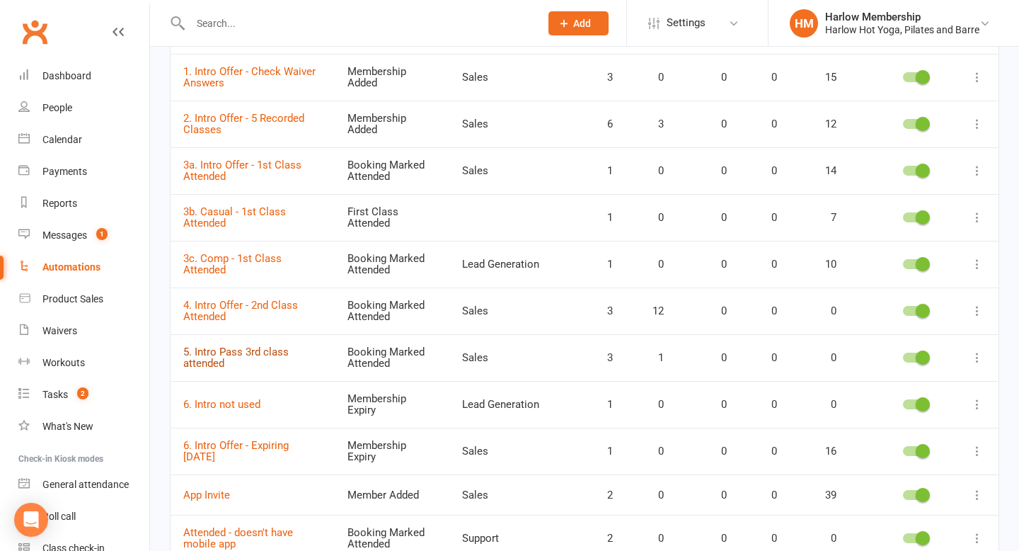
click at [278, 351] on link "5. Intro Pass 3rd class attended" at bounding box center [235, 357] width 105 height 25
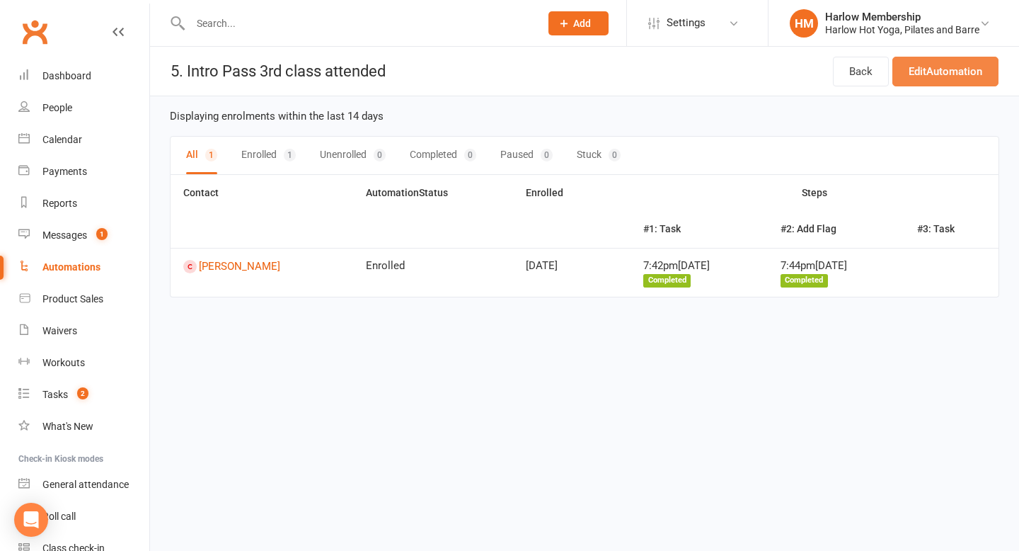
click at [935, 69] on link "Edit Automation" at bounding box center [945, 72] width 106 height 30
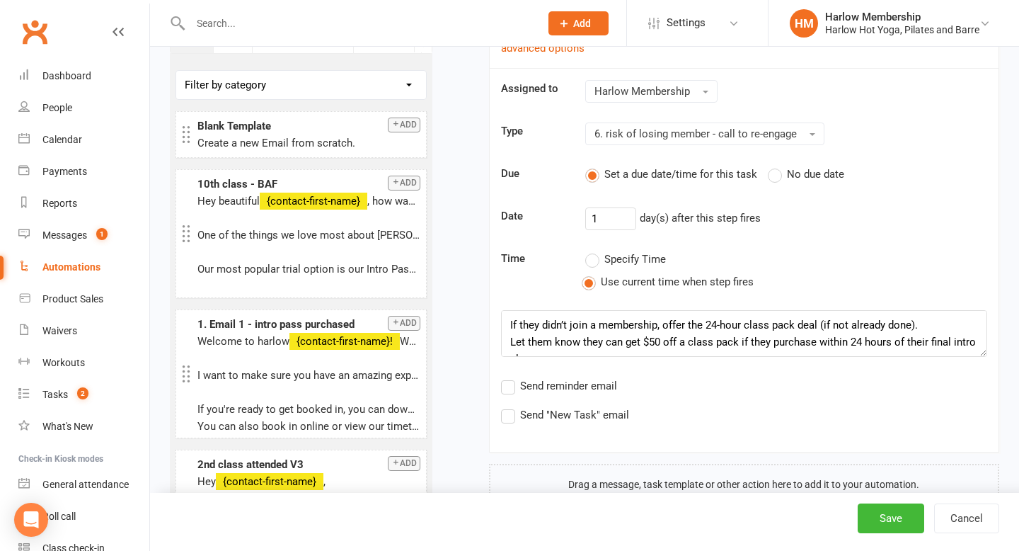
scroll to position [1371, 0]
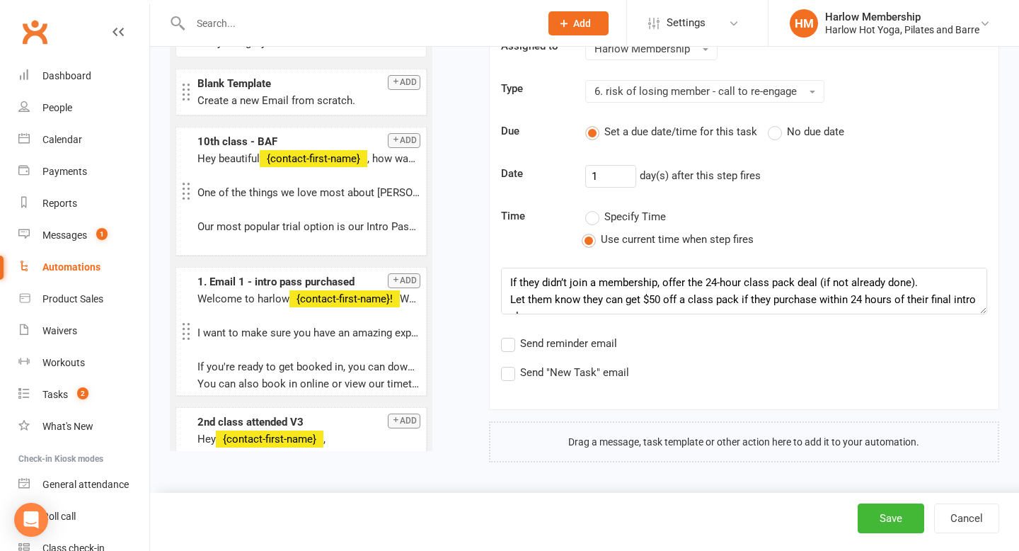
click at [57, 266] on div "Automations" at bounding box center [71, 266] width 58 height 11
select select "50"
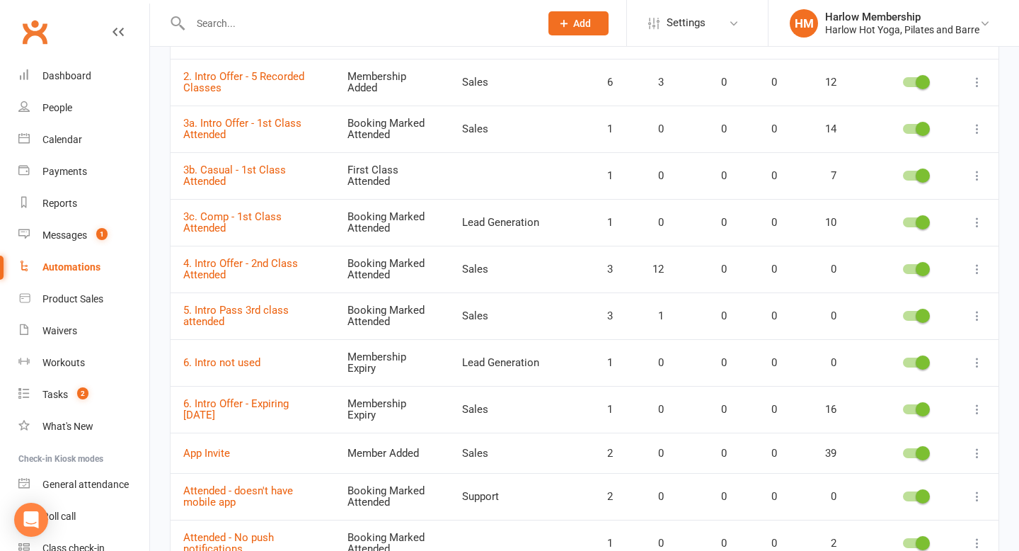
scroll to position [224, 0]
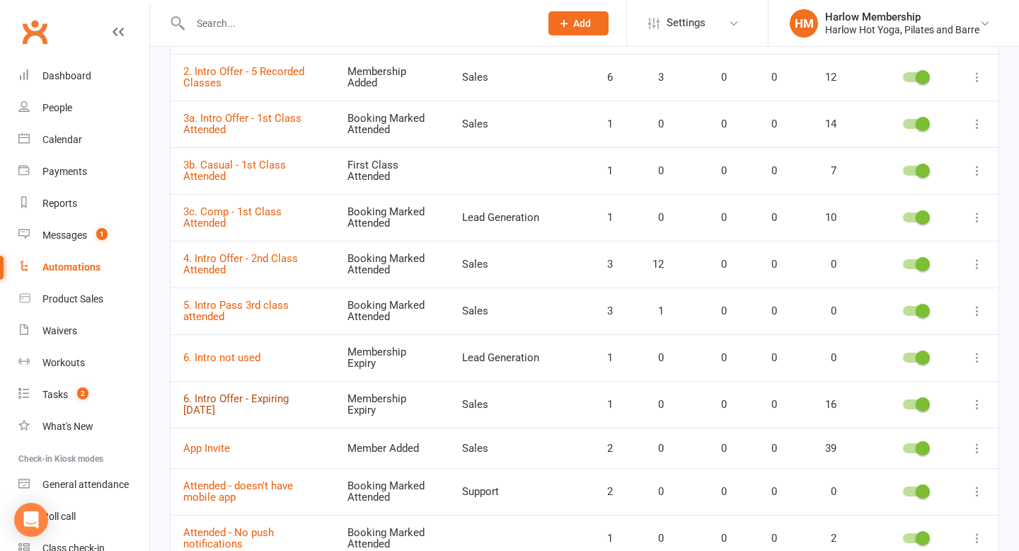
click at [284, 392] on link "6. Intro Offer - Expiring [DATE]" at bounding box center [235, 404] width 105 height 25
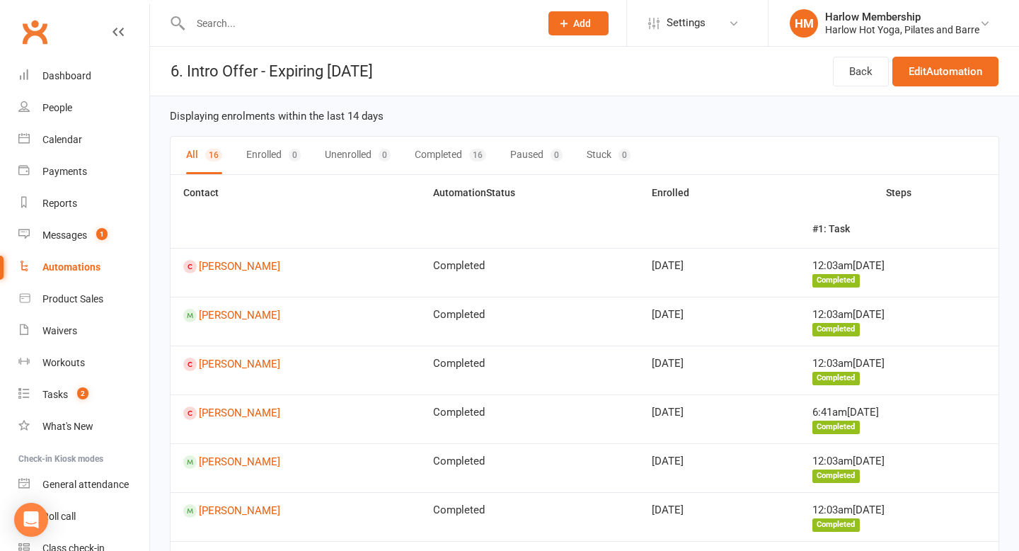
click at [911, 87] on div "Back Edit Automation" at bounding box center [916, 71] width 166 height 49
click at [910, 81] on link "Edit Automation" at bounding box center [945, 72] width 106 height 30
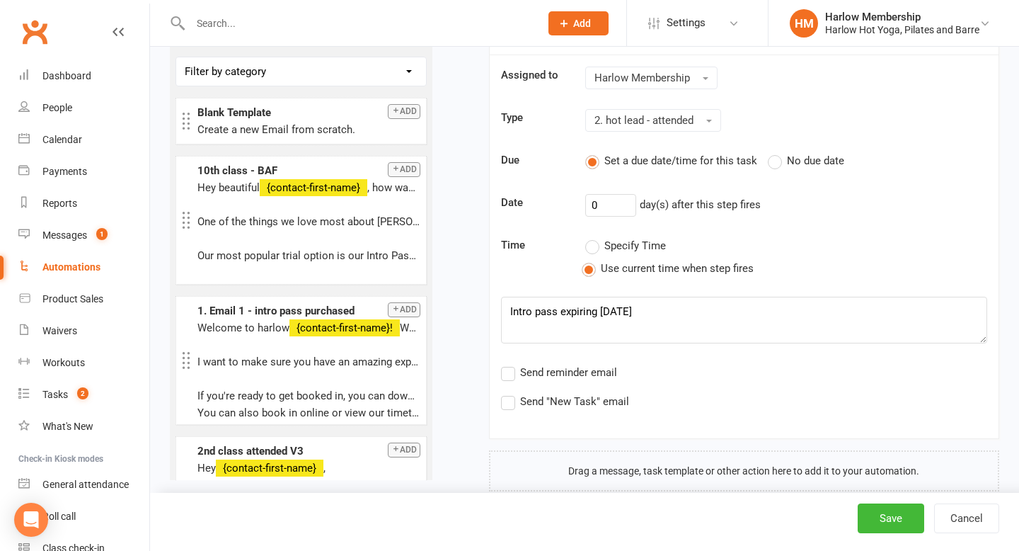
scroll to position [395, 0]
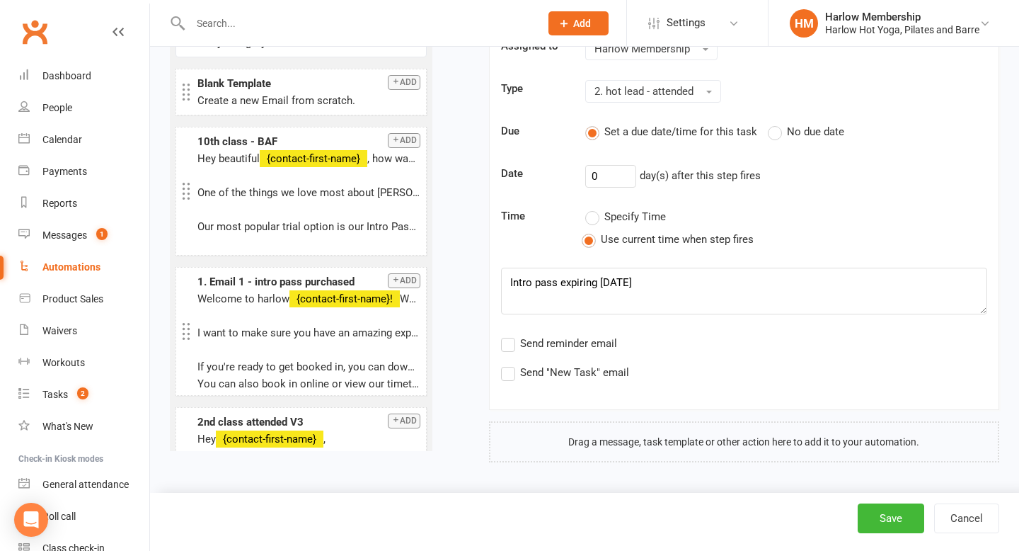
click at [83, 266] on div "Automations" at bounding box center [71, 266] width 58 height 11
select select "50"
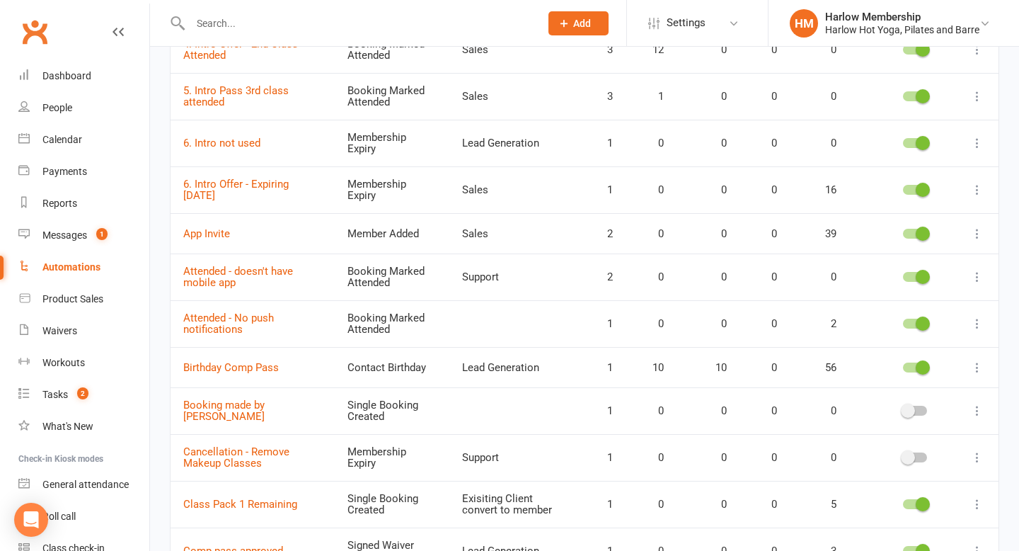
scroll to position [443, 0]
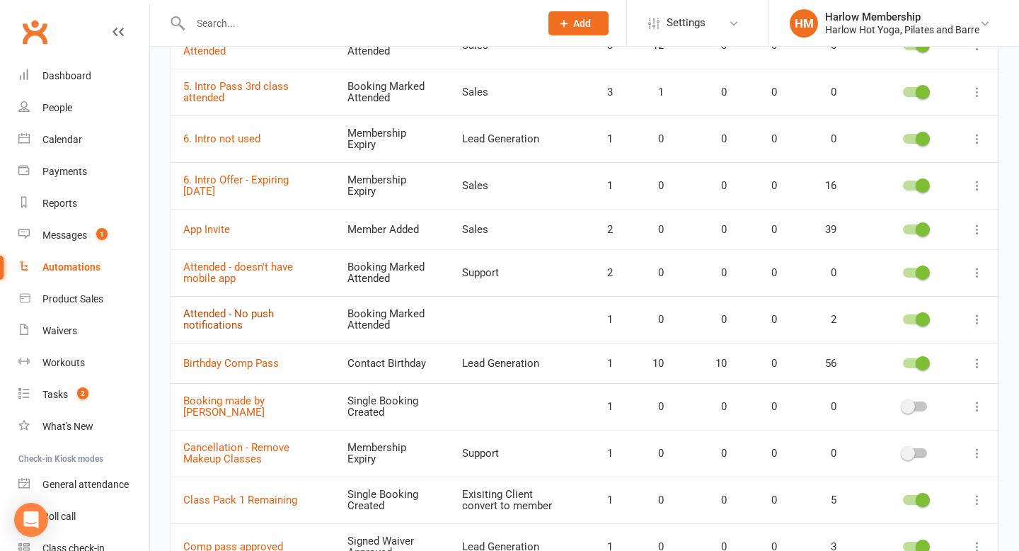
click at [246, 308] on link "Attended - No push notifications" at bounding box center [228, 319] width 91 height 25
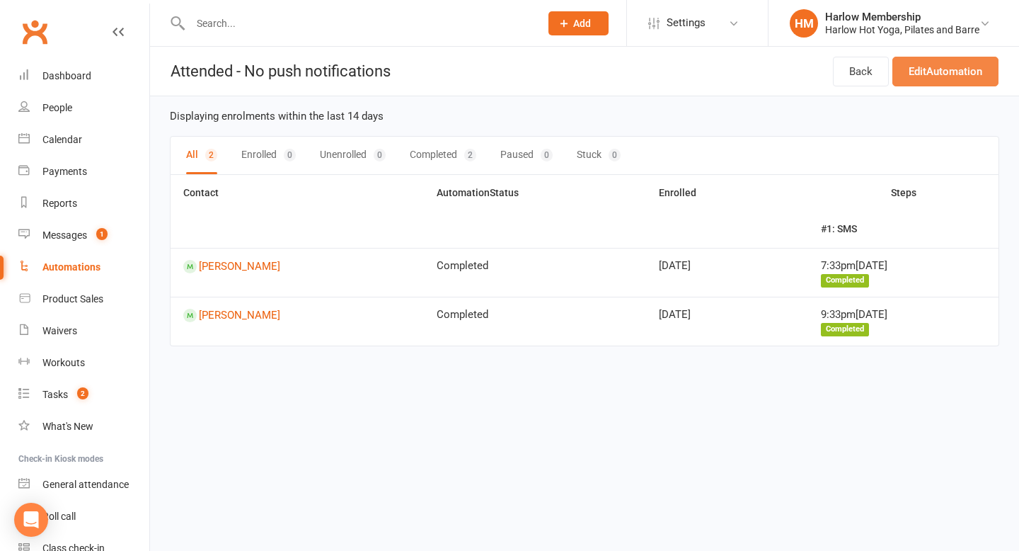
click at [933, 76] on link "Edit Automation" at bounding box center [945, 72] width 106 height 30
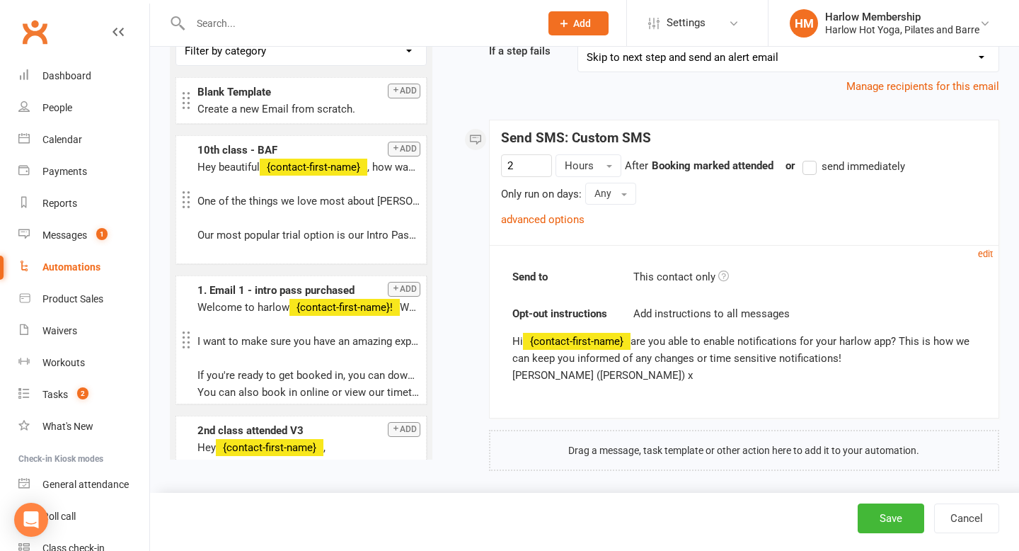
scroll to position [175, 0]
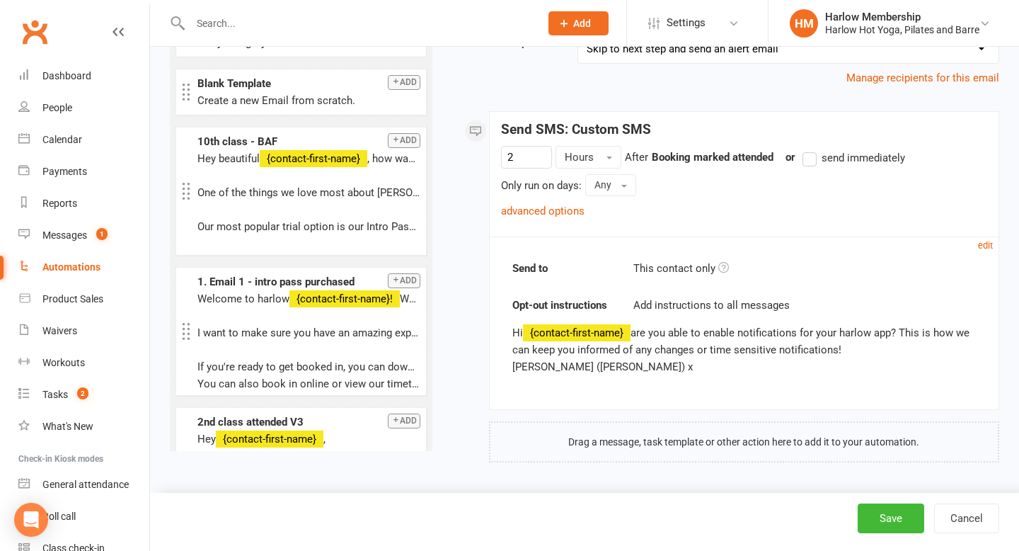
click at [84, 266] on div "Automations" at bounding box center [71, 266] width 58 height 11
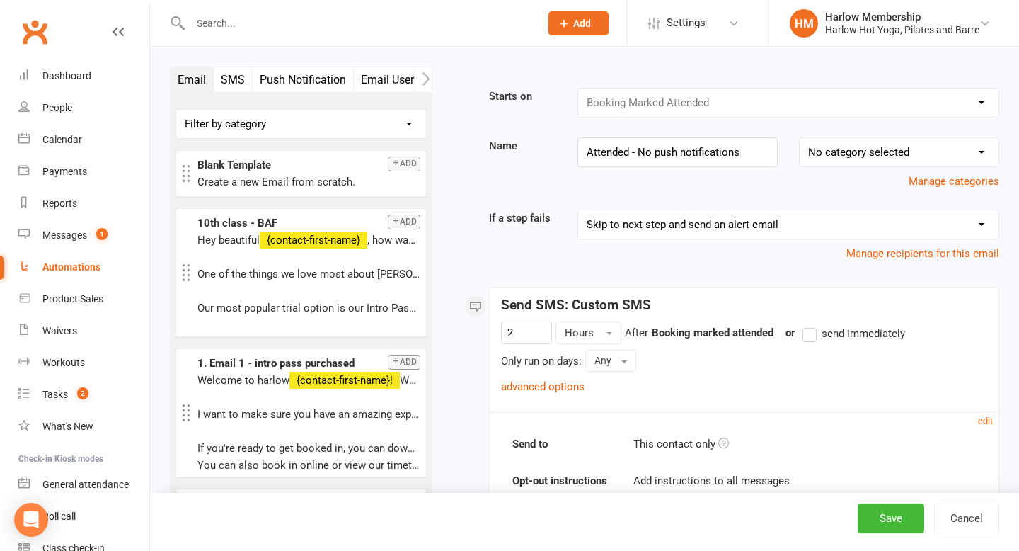
select select "50"
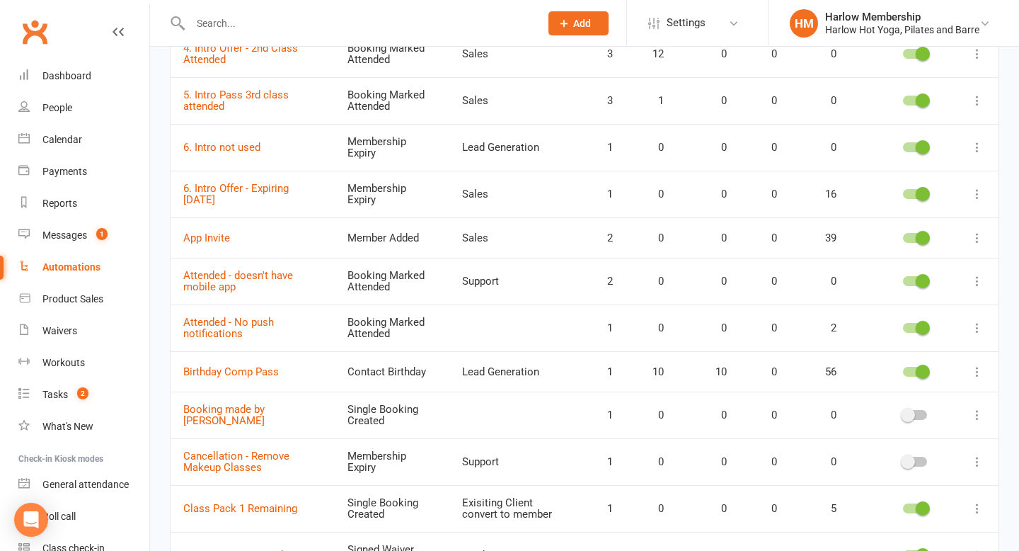
scroll to position [435, 0]
click at [914, 322] on div at bounding box center [915, 327] width 24 height 10
click at [903, 325] on input "checkbox" at bounding box center [903, 325] width 0 height 0
click at [978, 323] on icon at bounding box center [977, 327] width 14 height 14
click at [912, 369] on link "Delete" at bounding box center [915, 376] width 140 height 28
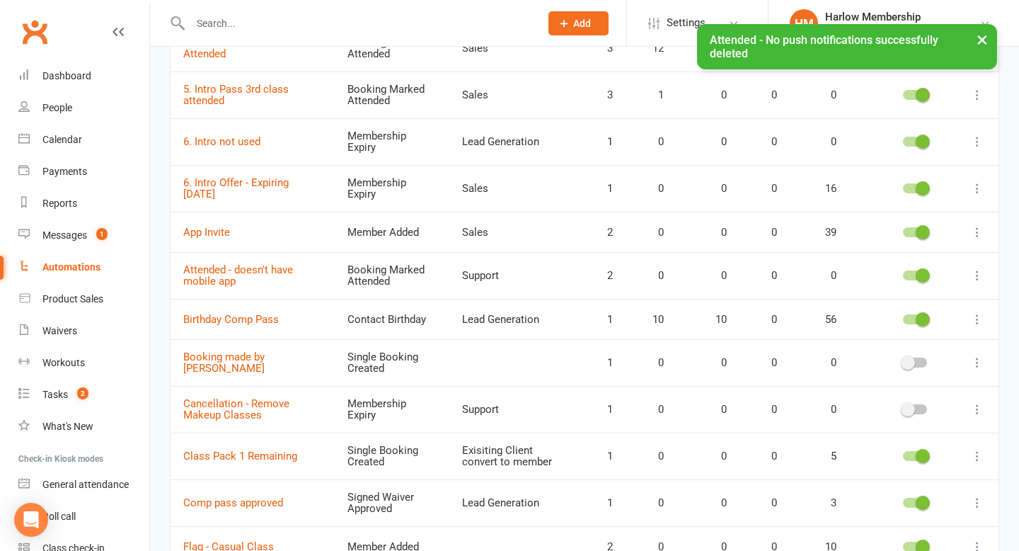
scroll to position [441, 0]
click at [251, 313] on link "Birthday Comp Pass" at bounding box center [231, 318] width 96 height 13
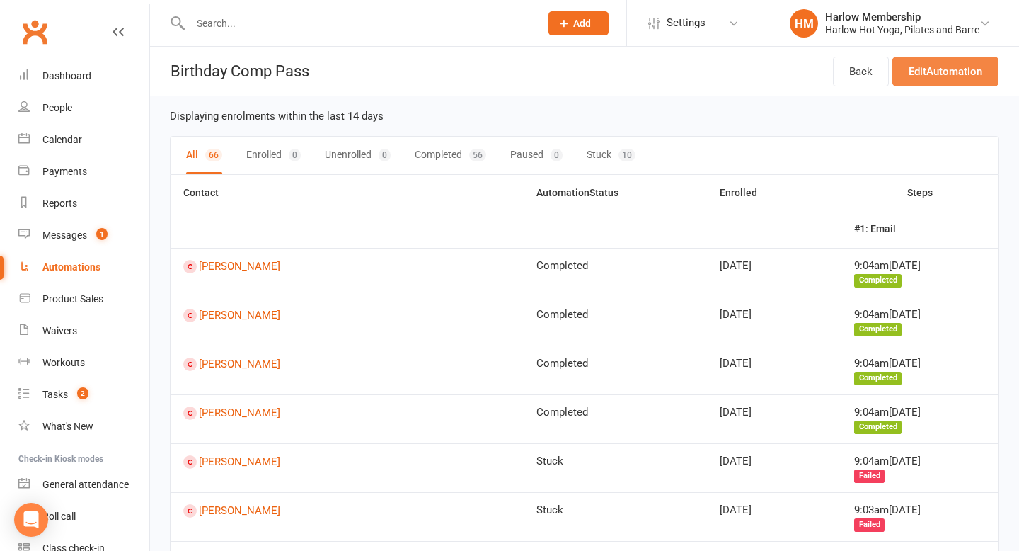
click at [927, 74] on link "Edit Automation" at bounding box center [945, 72] width 106 height 30
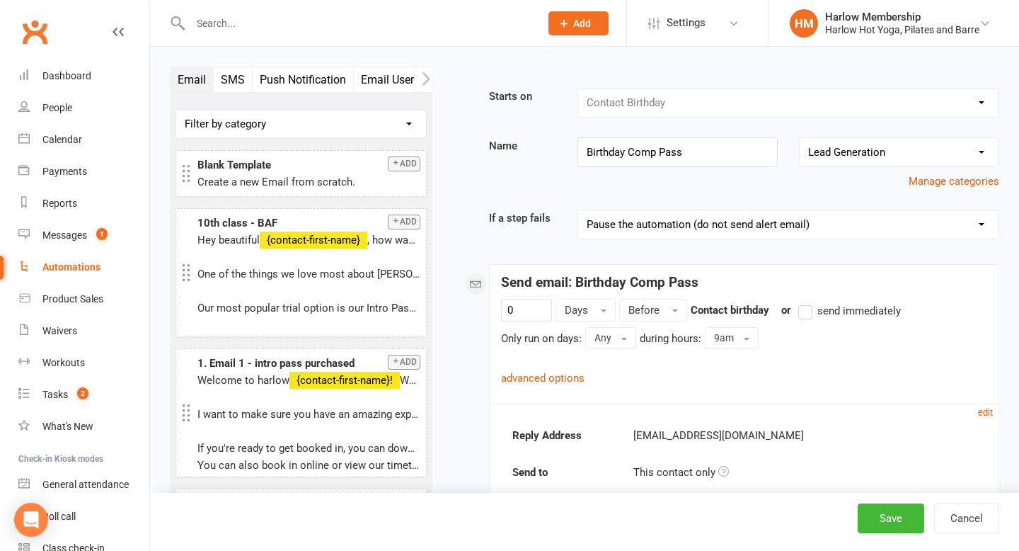
click at [96, 265] on div "Automations" at bounding box center [71, 266] width 58 height 11
select select "50"
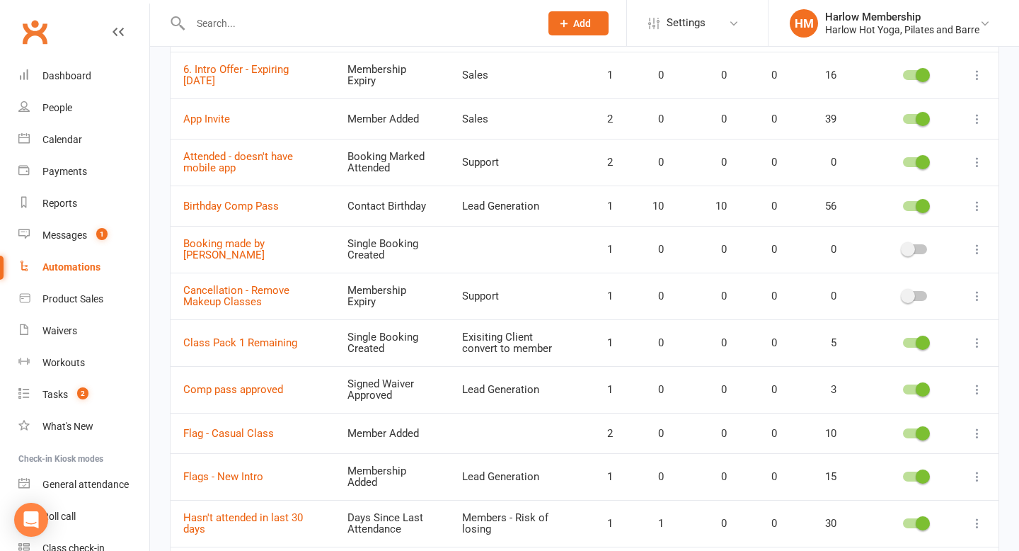
scroll to position [554, 0]
click at [76, 330] on div "Waivers" at bounding box center [59, 330] width 35 height 11
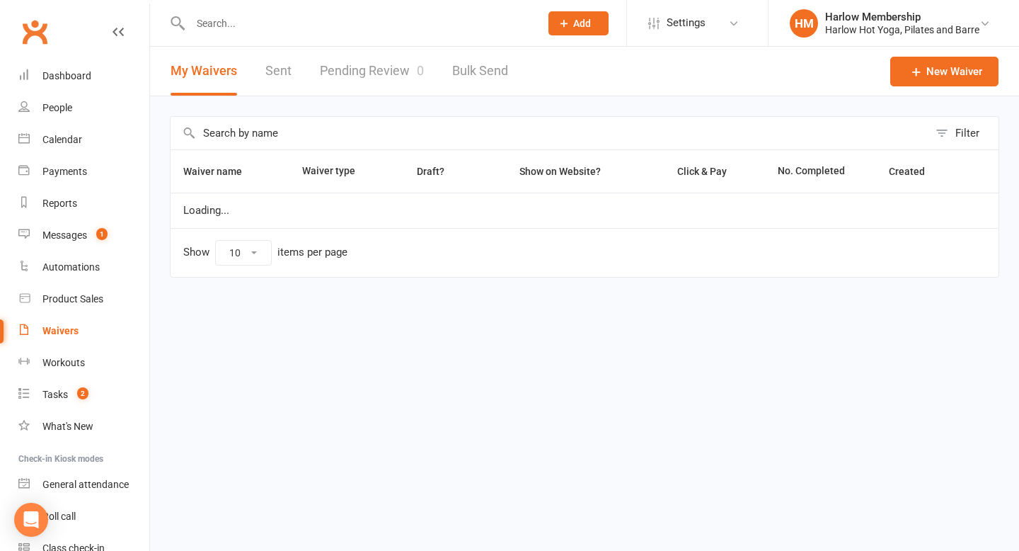
select select "100"
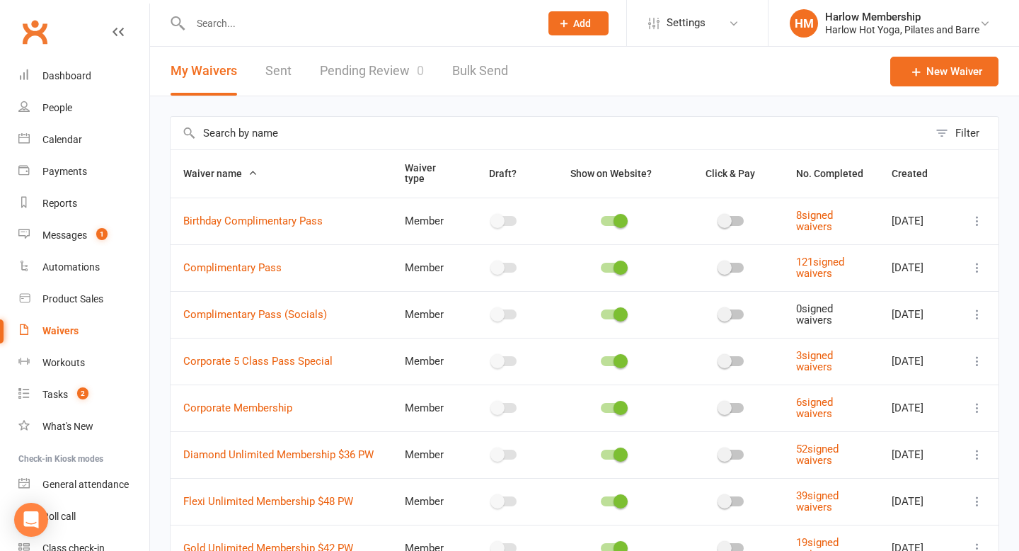
click at [84, 329] on link "Waivers" at bounding box center [83, 331] width 131 height 32
click at [83, 264] on div "Automations" at bounding box center [70, 266] width 57 height 11
select select "50"
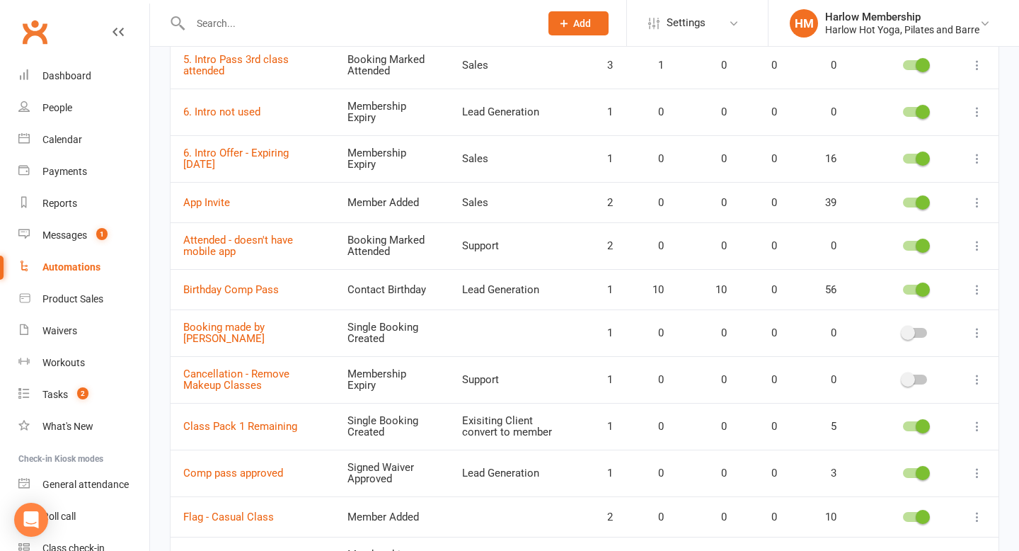
scroll to position [478, 0]
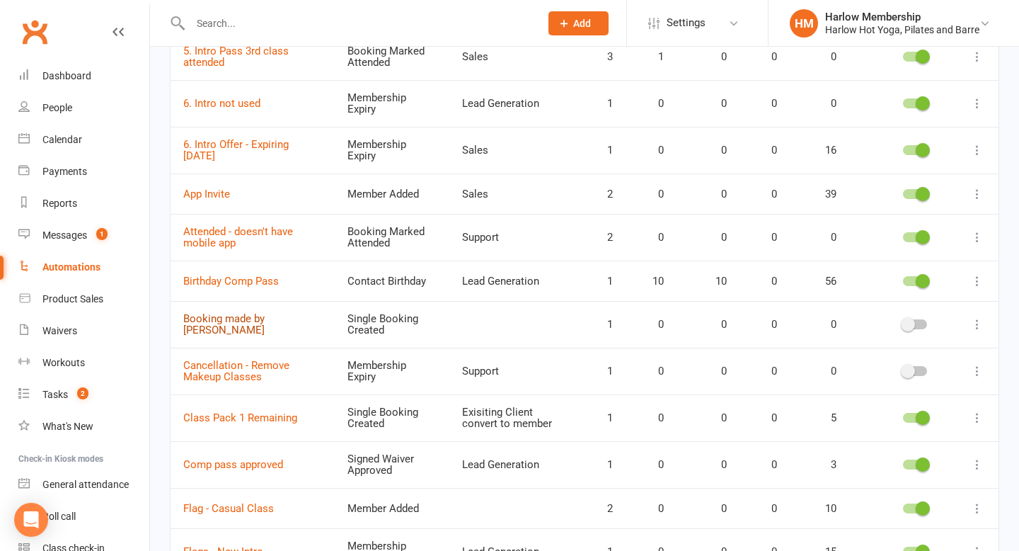
click at [255, 316] on link "Booking made by [PERSON_NAME]" at bounding box center [223, 324] width 81 height 25
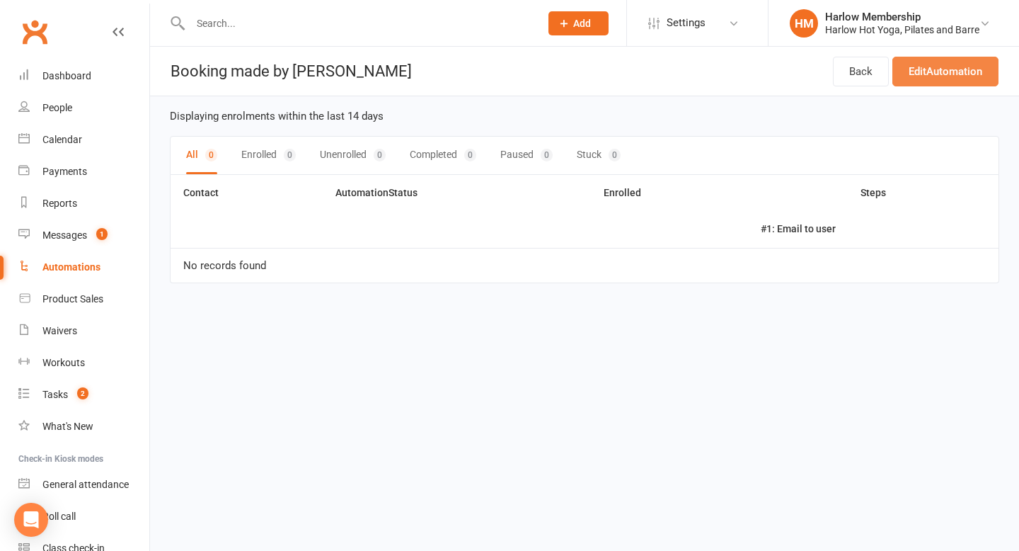
click at [969, 68] on link "Edit Automation" at bounding box center [945, 72] width 106 height 30
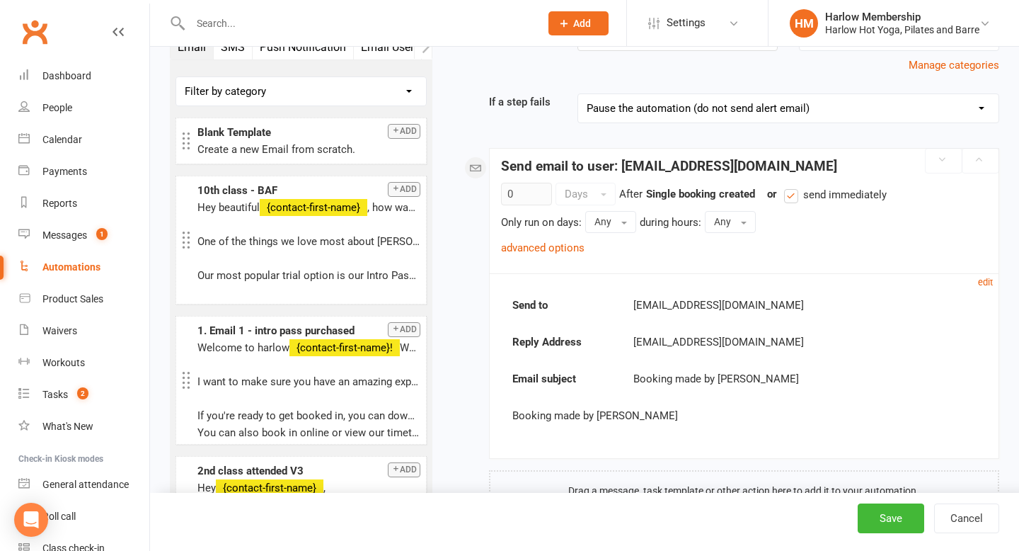
scroll to position [182, 0]
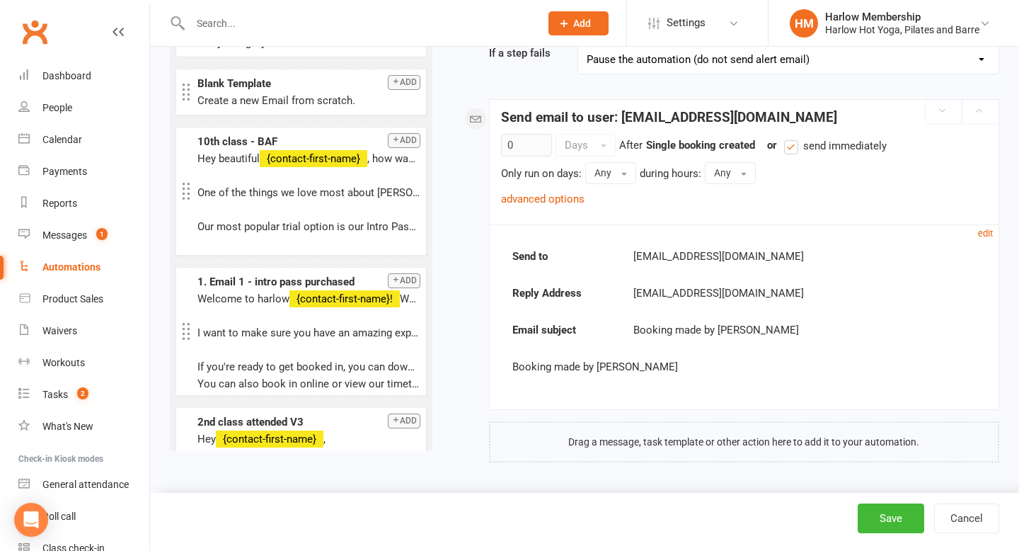
click at [69, 268] on div "Automations" at bounding box center [71, 266] width 58 height 11
select select "50"
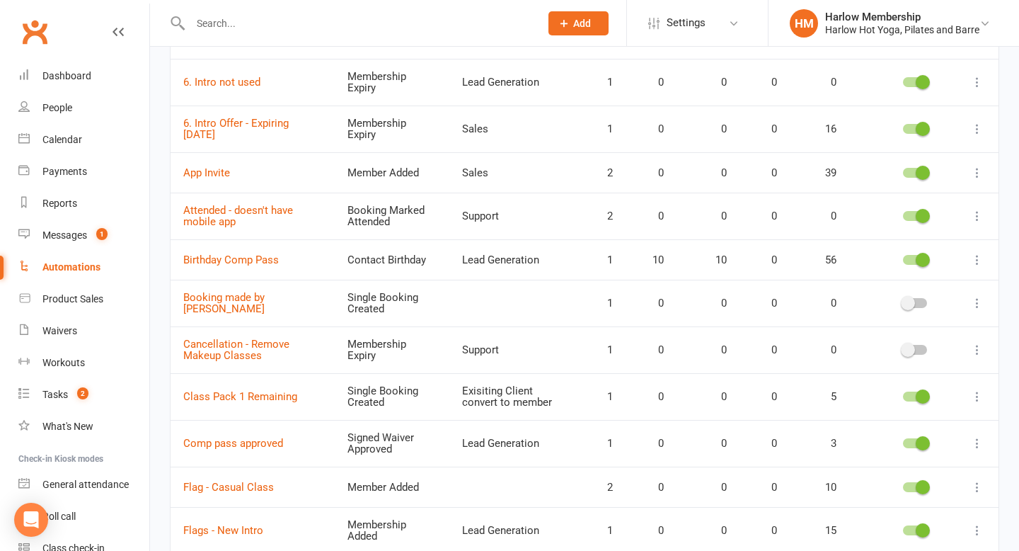
scroll to position [500, 0]
click at [975, 297] on icon at bounding box center [977, 302] width 14 height 14
click at [886, 359] on link "Delete" at bounding box center [915, 352] width 140 height 28
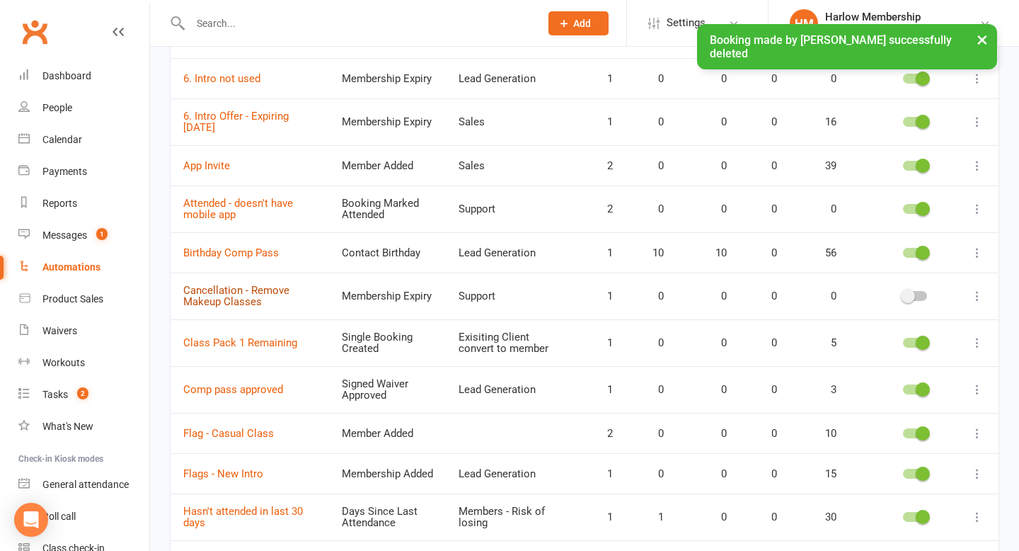
click at [251, 295] on link "Cancellation - Remove Makeup Classes" at bounding box center [236, 296] width 106 height 25
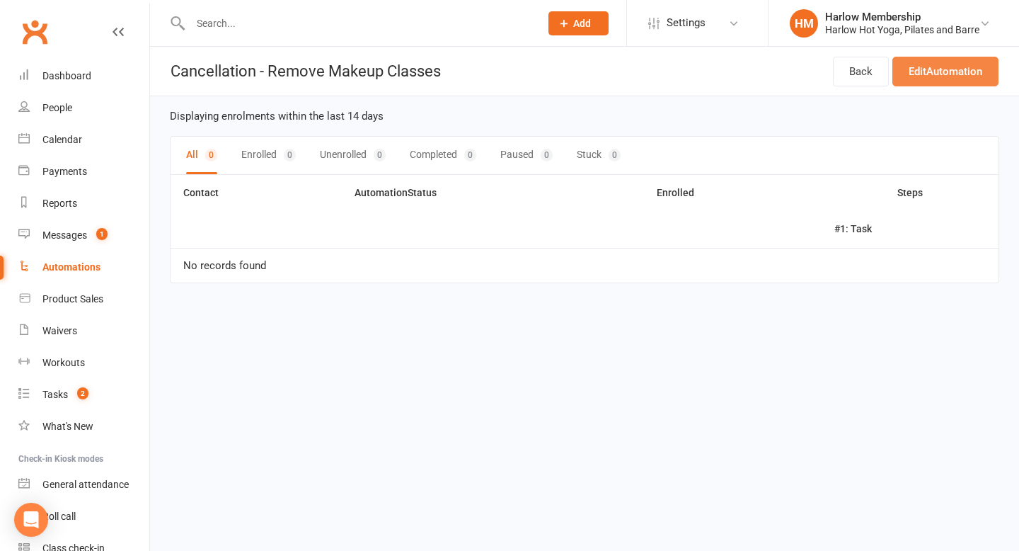
click at [910, 79] on link "Edit Automation" at bounding box center [945, 72] width 106 height 30
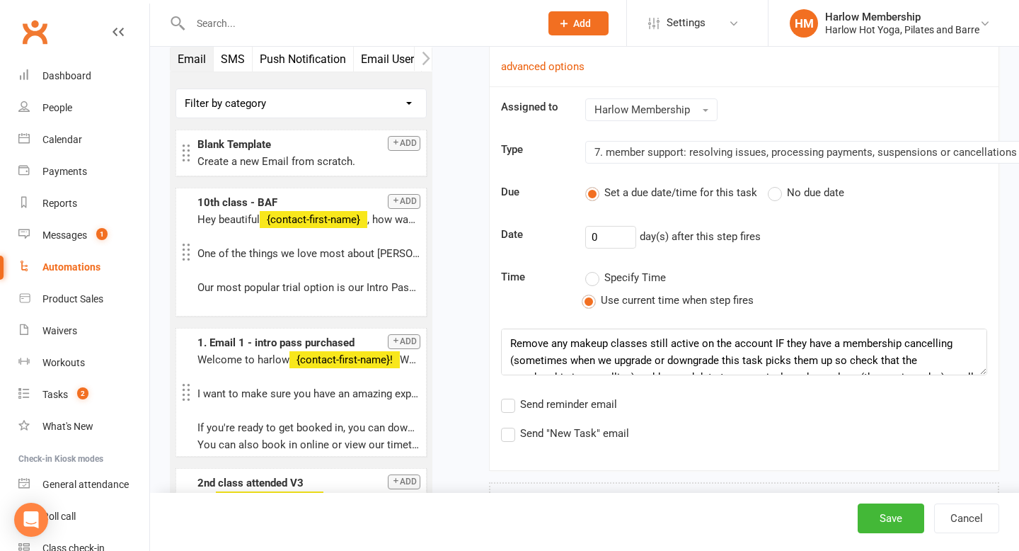
scroll to position [34, 0]
click at [88, 267] on div "Automations" at bounding box center [71, 266] width 58 height 11
select select "50"
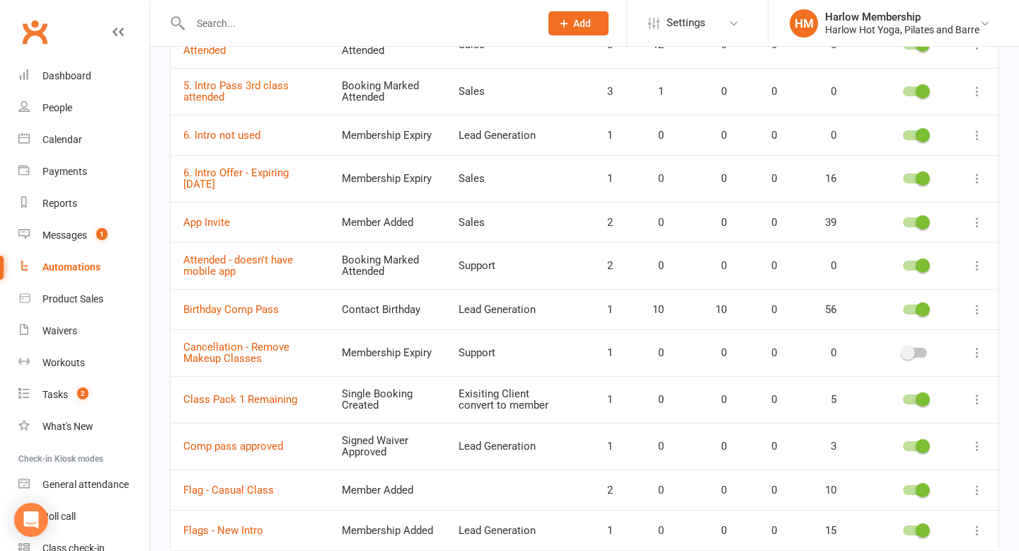
scroll to position [444, 0]
click at [974, 353] on icon at bounding box center [977, 352] width 14 height 14
click at [893, 402] on link "Delete" at bounding box center [915, 407] width 140 height 28
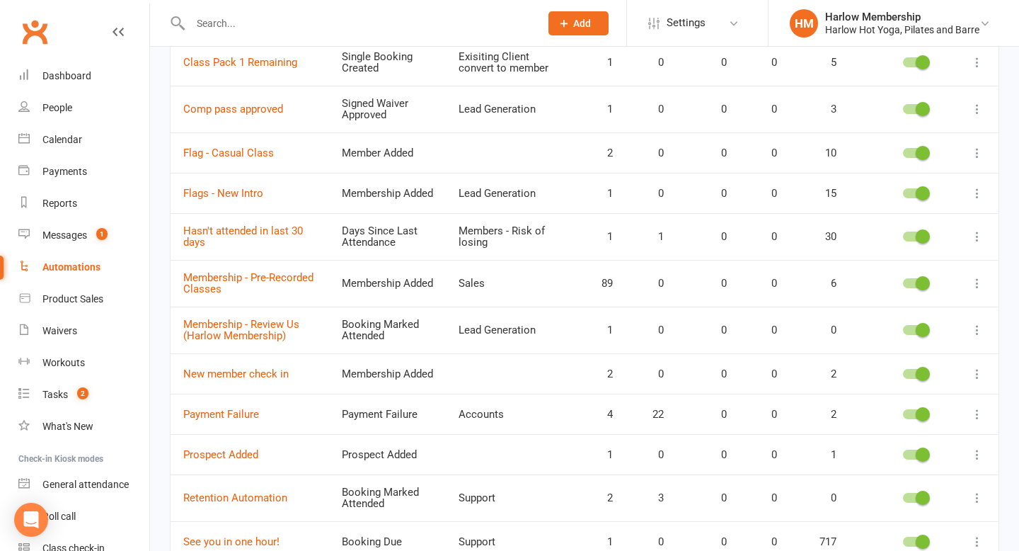
scroll to position [764, 0]
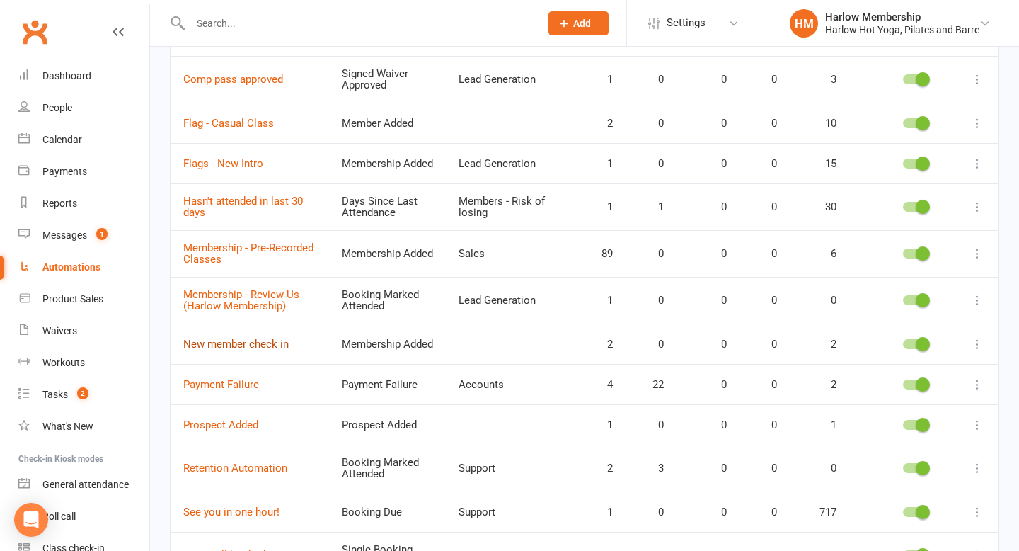
click at [275, 350] on link "New member check in" at bounding box center [235, 344] width 105 height 13
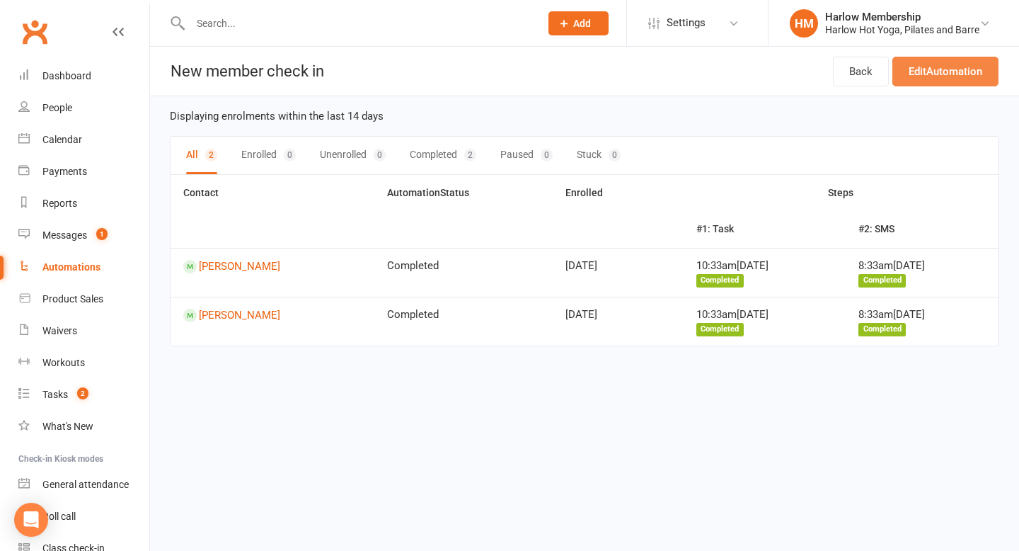
click at [905, 75] on link "Edit Automation" at bounding box center [945, 72] width 106 height 30
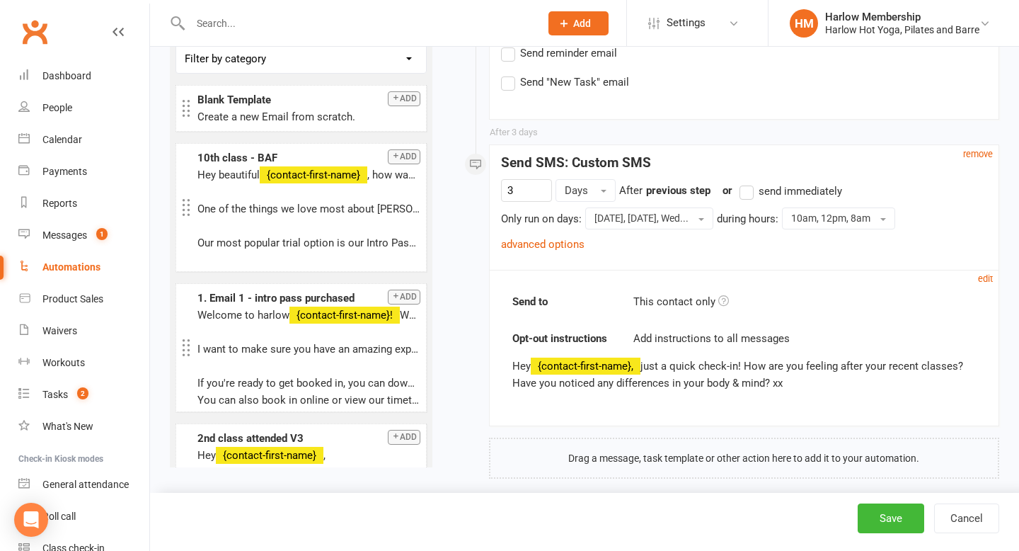
scroll to position [749, 0]
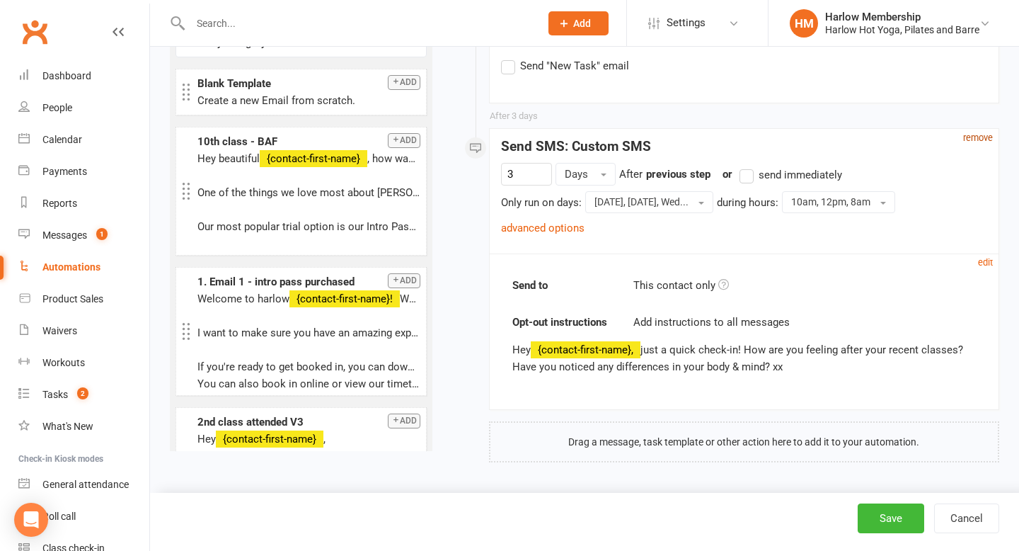
click at [978, 138] on small "remove" at bounding box center [978, 137] width 30 height 11
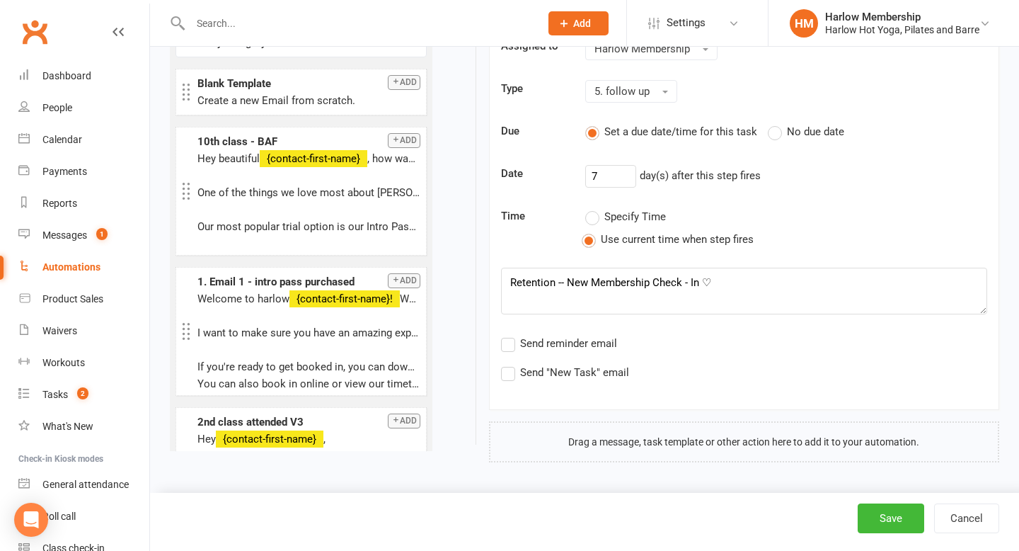
scroll to position [443, 0]
click at [883, 519] on button "Save" at bounding box center [891, 518] width 67 height 30
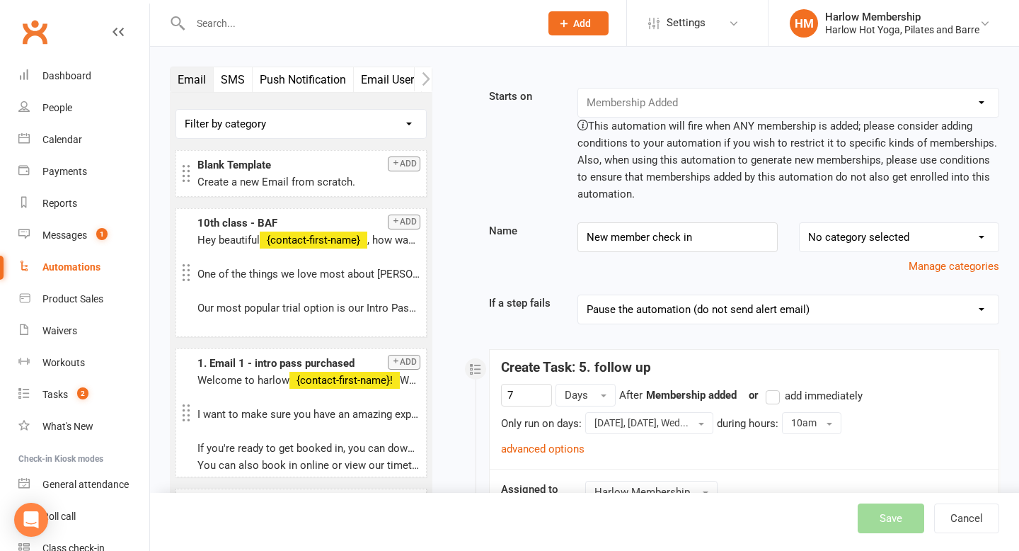
select select "50"
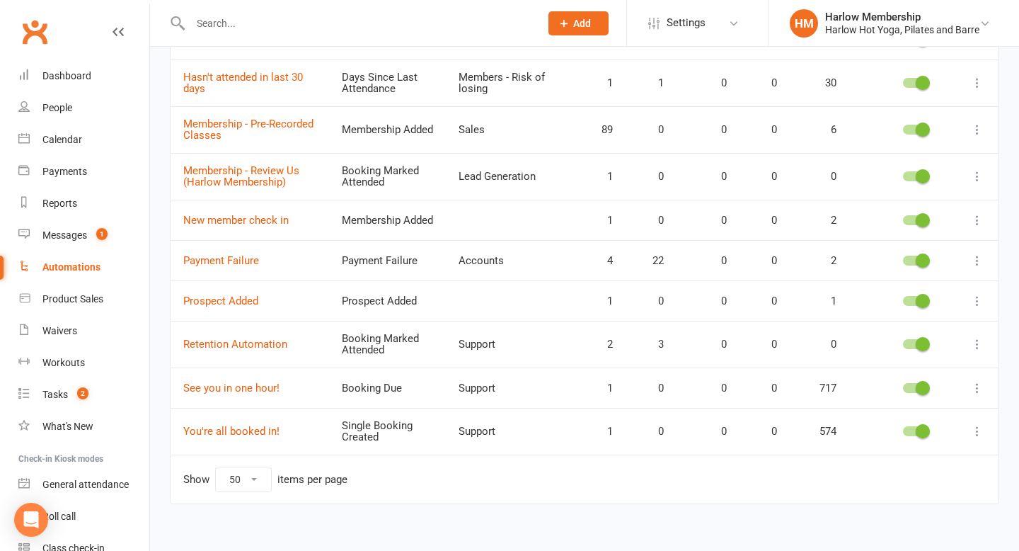
scroll to position [914, 0]
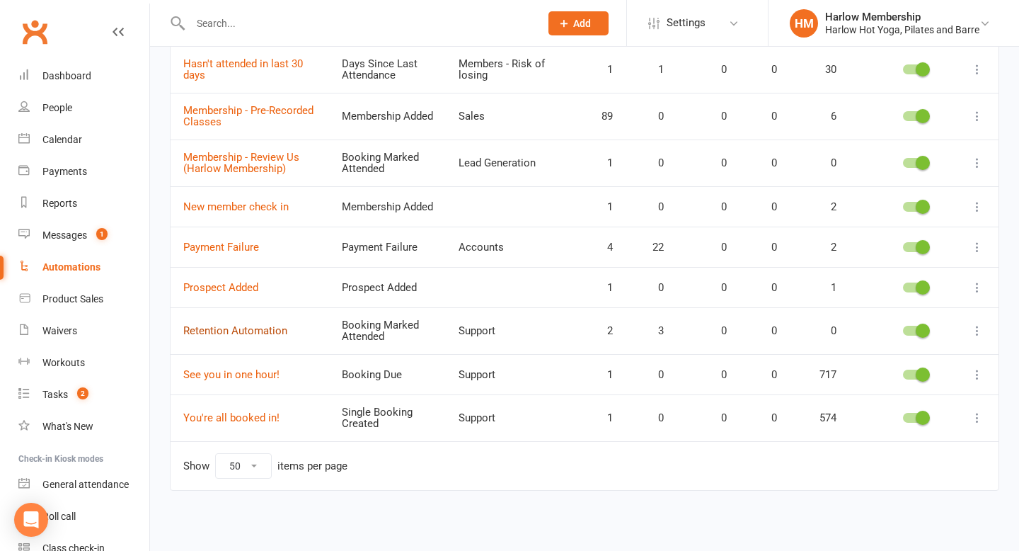
click at [255, 328] on link "Retention Automation" at bounding box center [235, 330] width 104 height 13
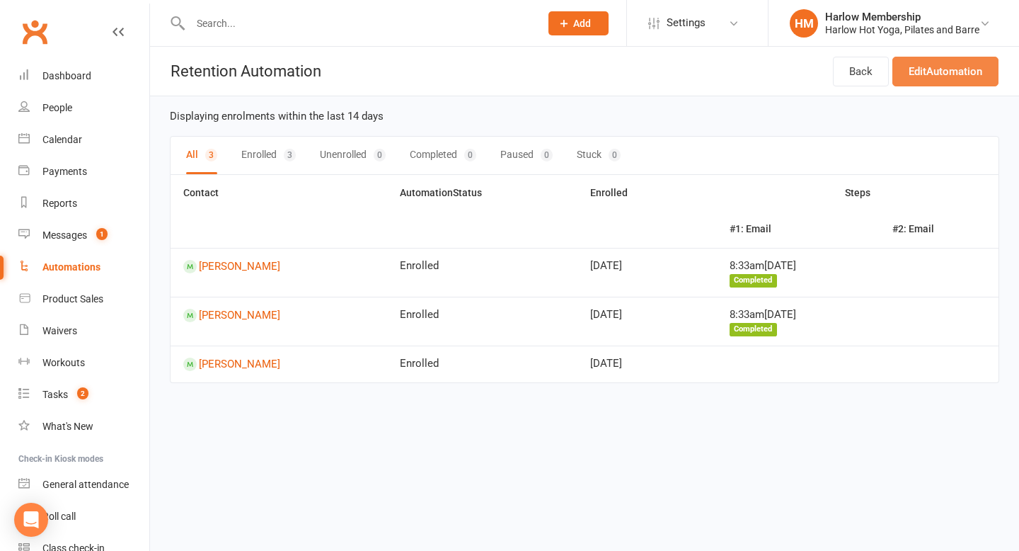
click at [921, 69] on link "Edit Automation" at bounding box center [945, 72] width 106 height 30
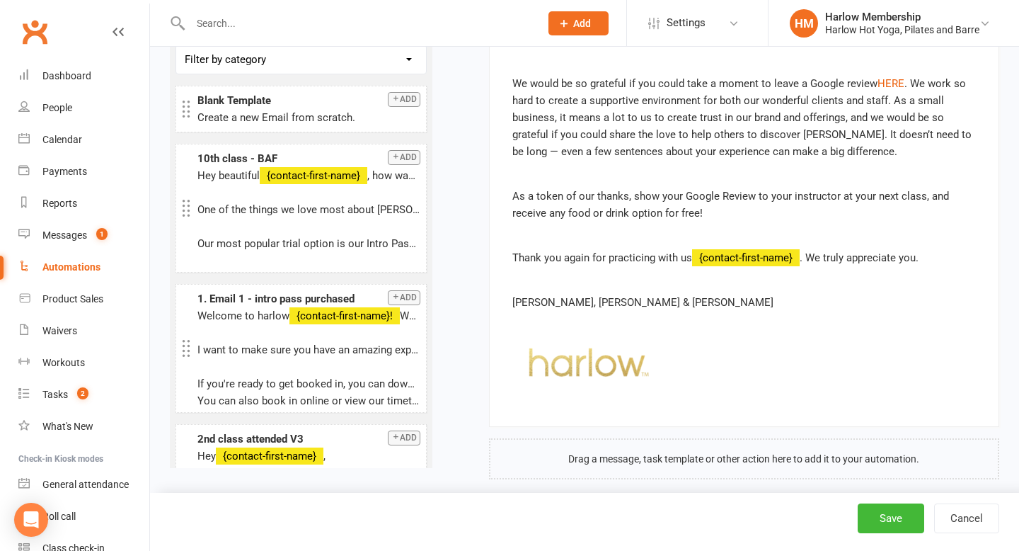
scroll to position [1349, 0]
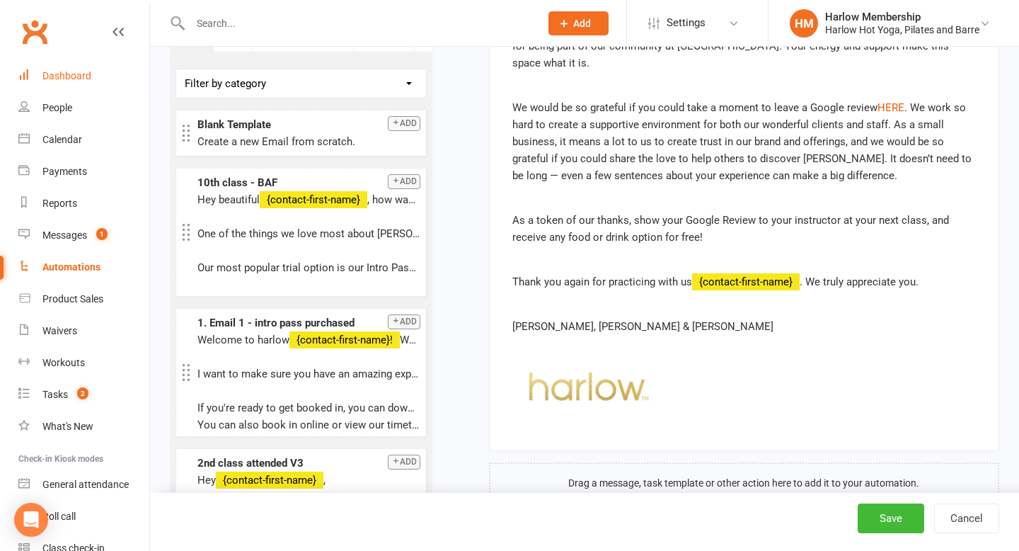
click at [68, 73] on div "Dashboard" at bounding box center [66, 75] width 49 height 11
